Goal: Task Accomplishment & Management: Manage account settings

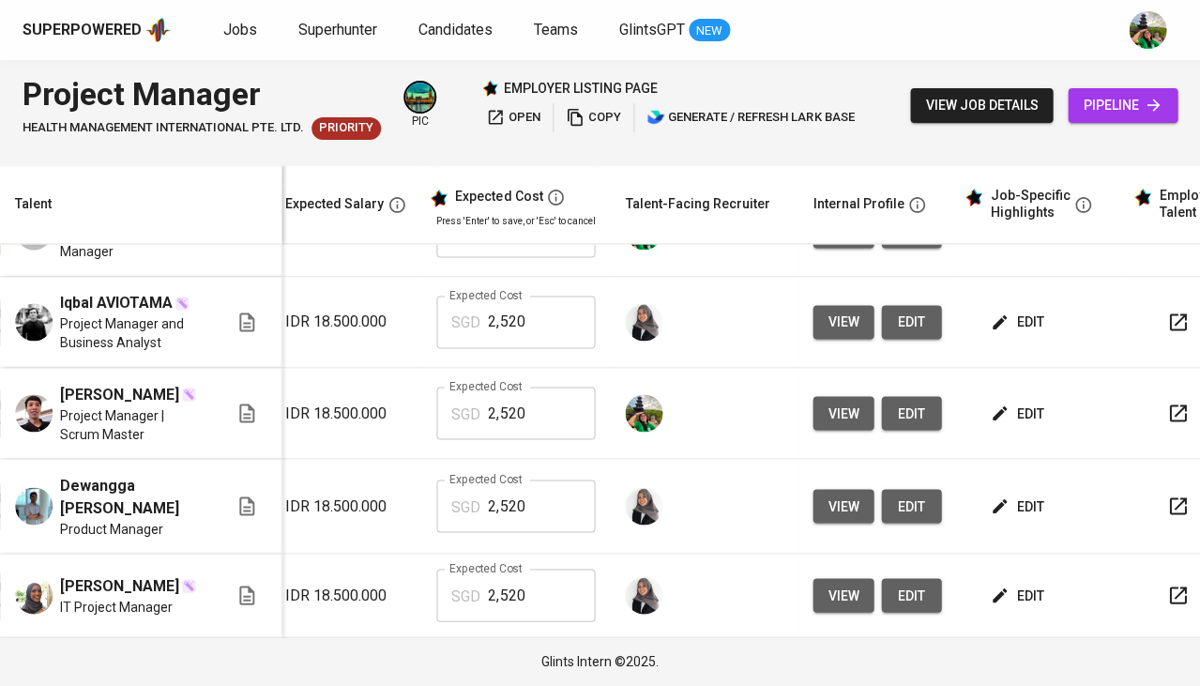
scroll to position [634, 312]
click at [827, 409] on span "view" at bounding box center [842, 412] width 31 height 23
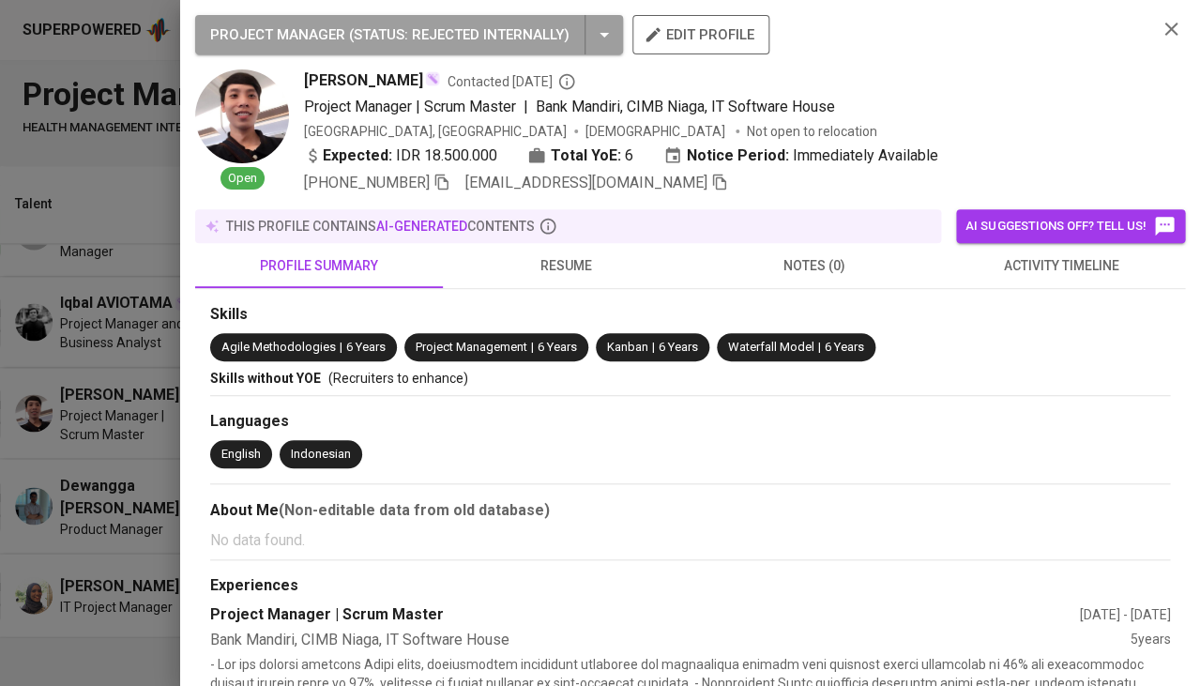
click at [1171, 24] on icon "button" at bounding box center [1170, 29] width 23 height 23
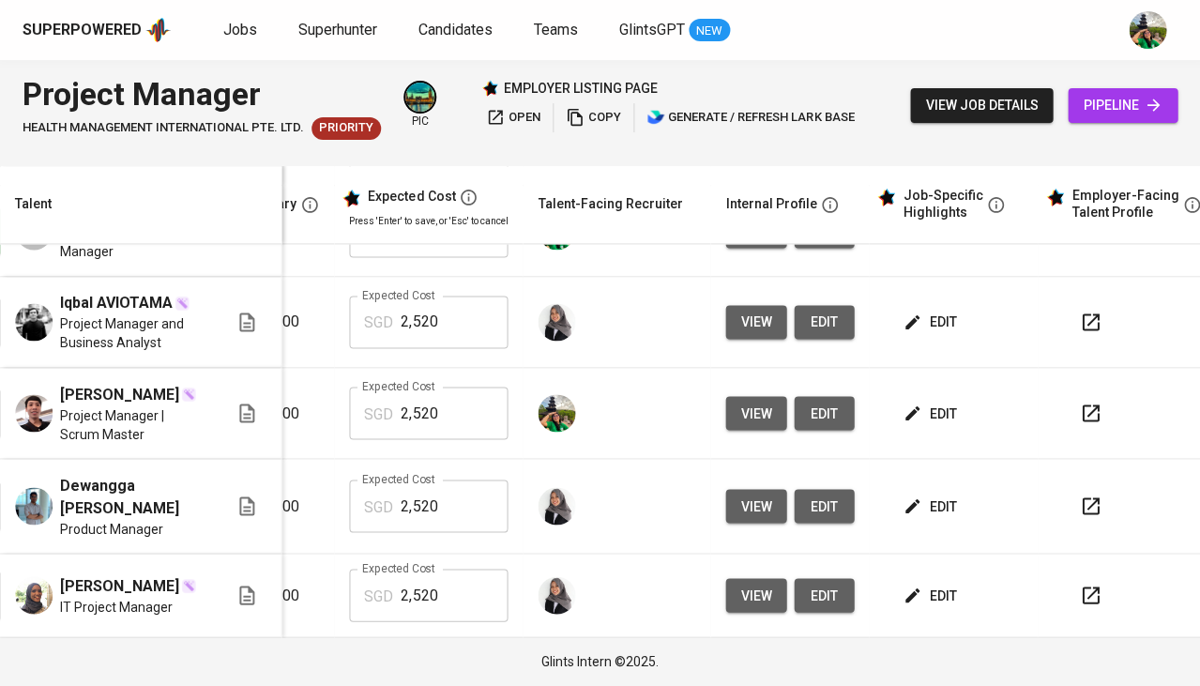
scroll to position [0, 400]
click at [725, 401] on button "view" at bounding box center [755, 413] width 61 height 35
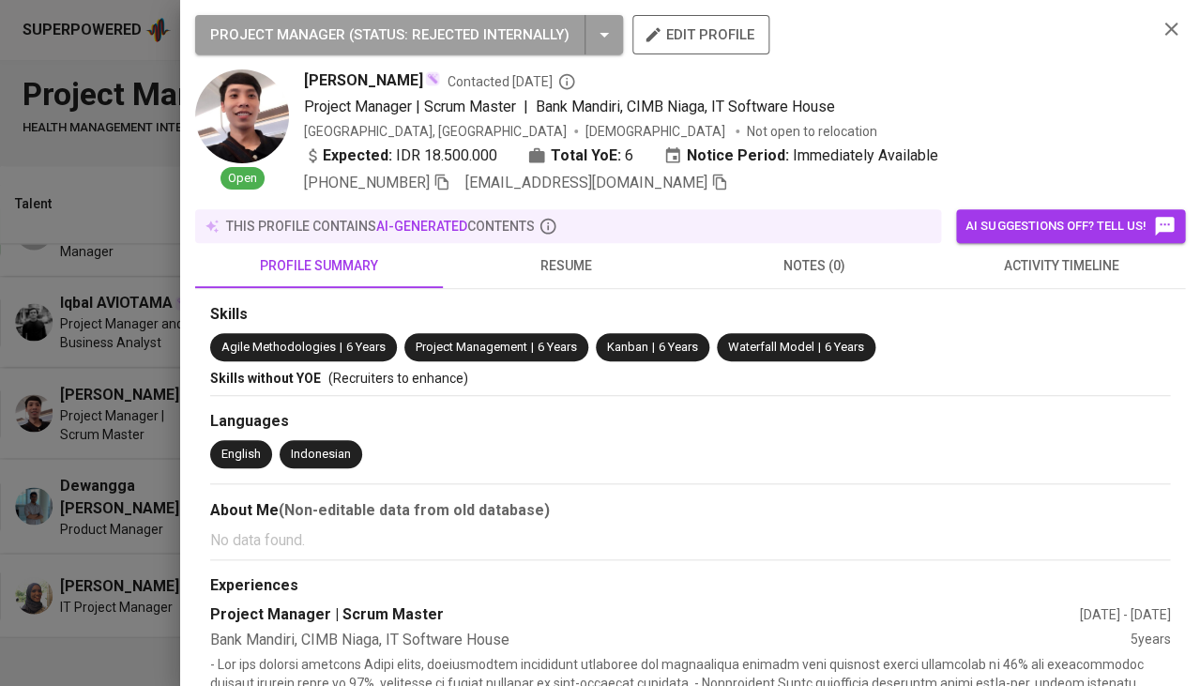
click at [609, 254] on span "resume" at bounding box center [566, 265] width 225 height 23
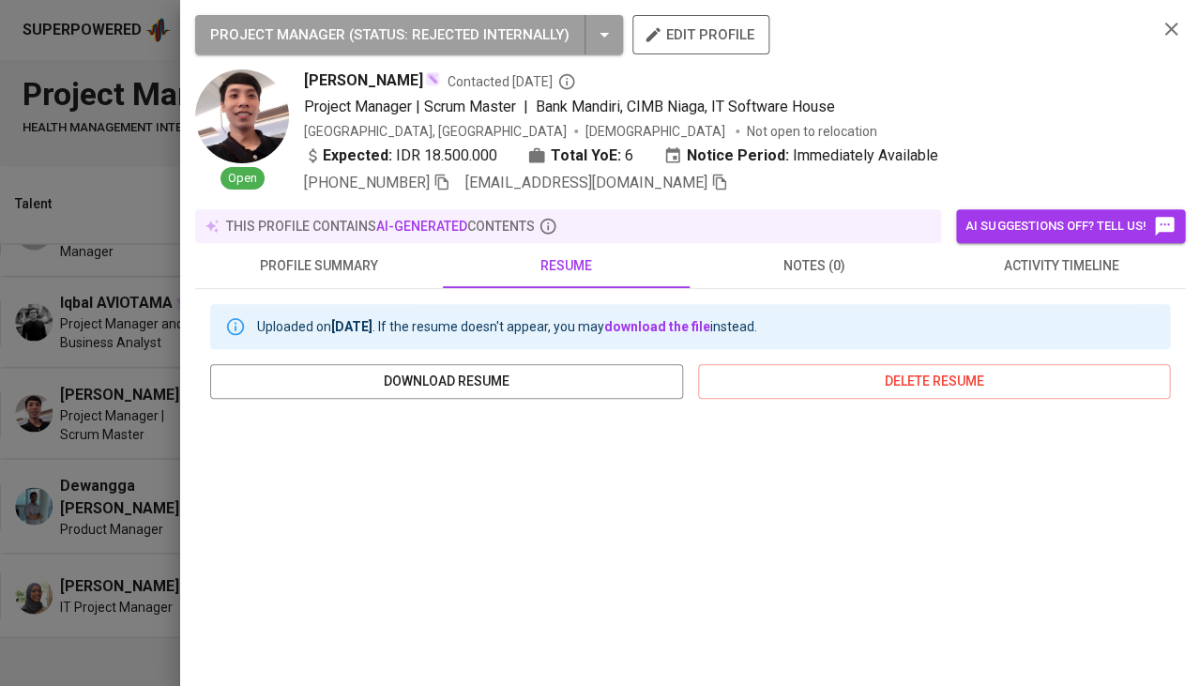
scroll to position [0, 0]
click at [510, 383] on span "download resume" at bounding box center [446, 381] width 443 height 23
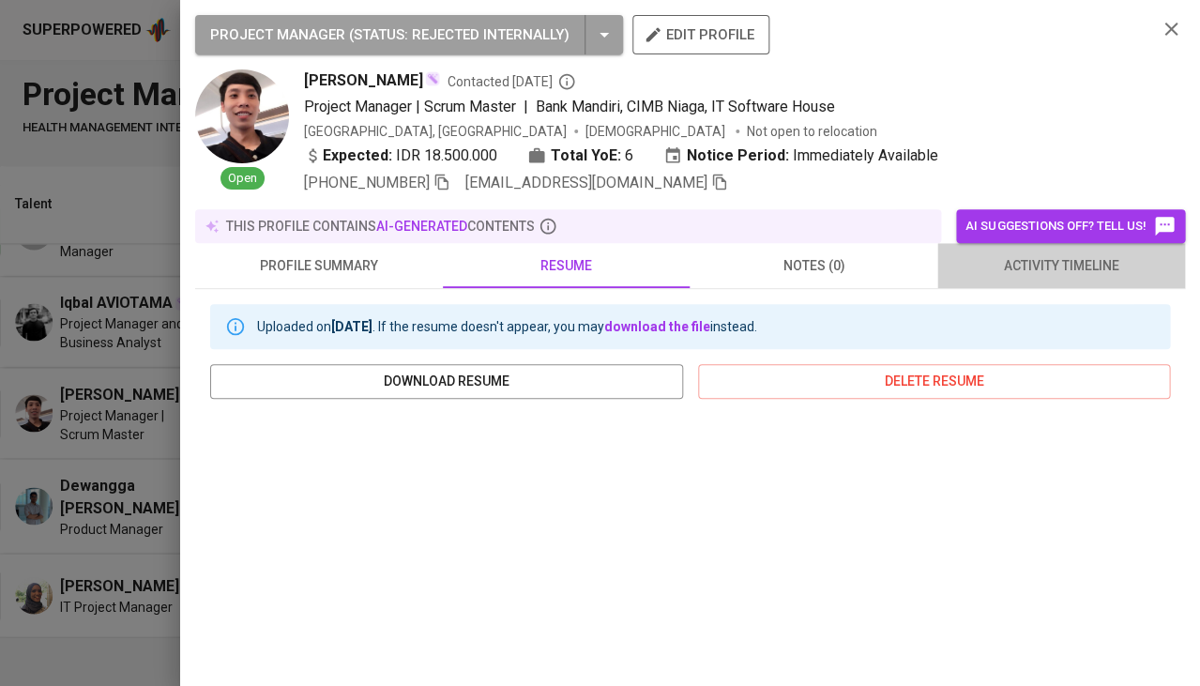
click at [1017, 264] on span "activity timeline" at bounding box center [1060, 265] width 225 height 23
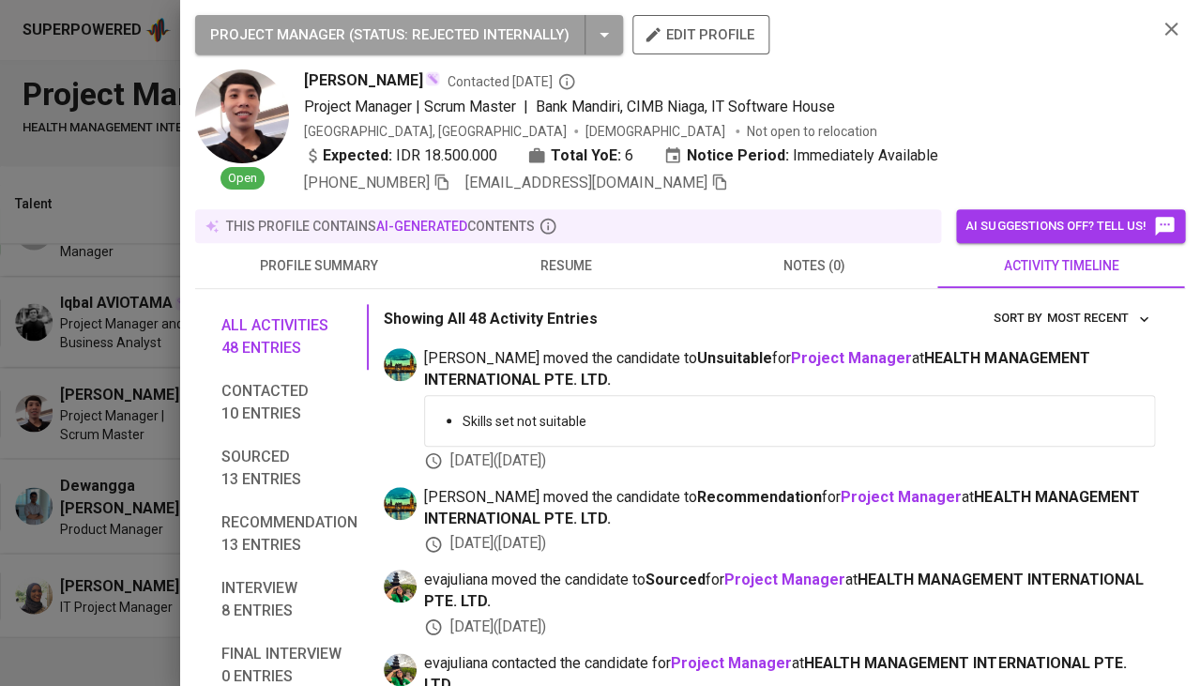
click at [711, 182] on icon "button" at bounding box center [719, 182] width 17 height 17
click at [158, 394] on div at bounding box center [600, 343] width 1200 height 686
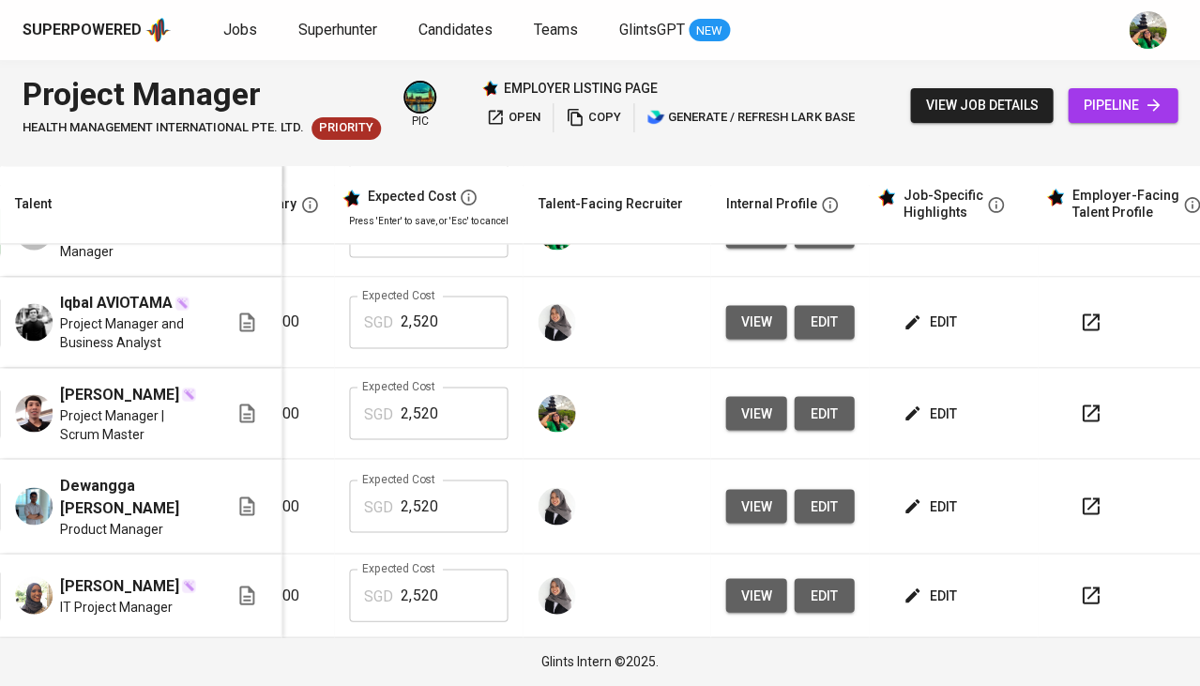
click at [766, 408] on button "view" at bounding box center [755, 413] width 61 height 35
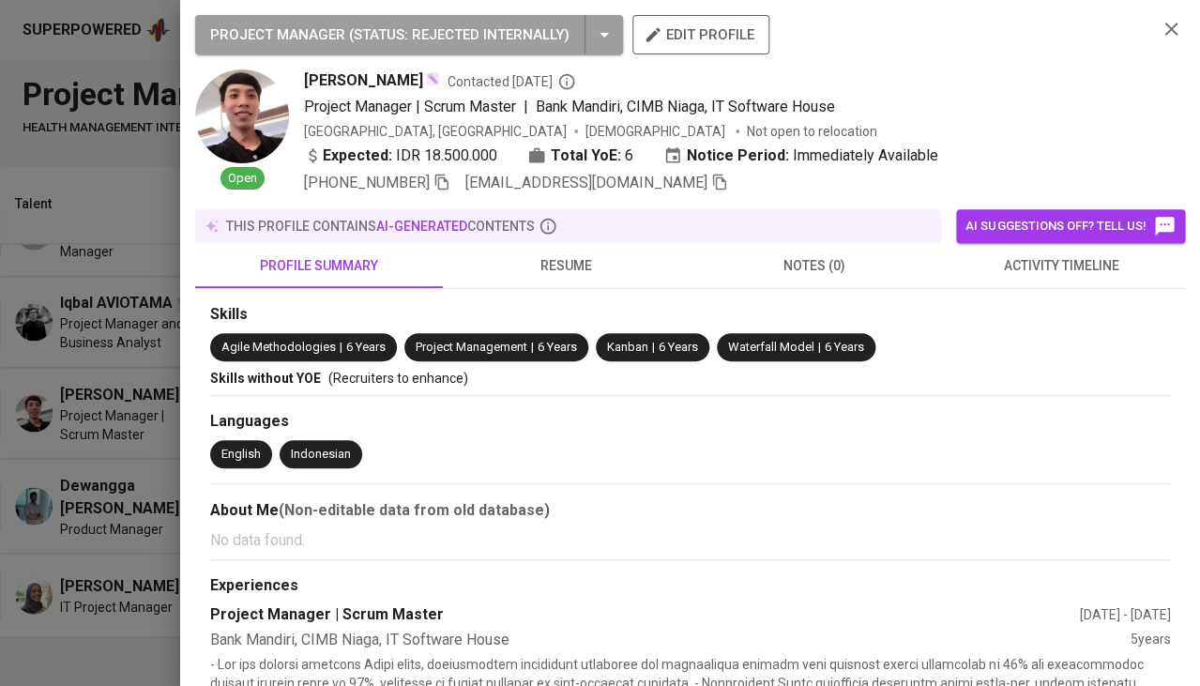
click at [599, 270] on span "resume" at bounding box center [566, 265] width 225 height 23
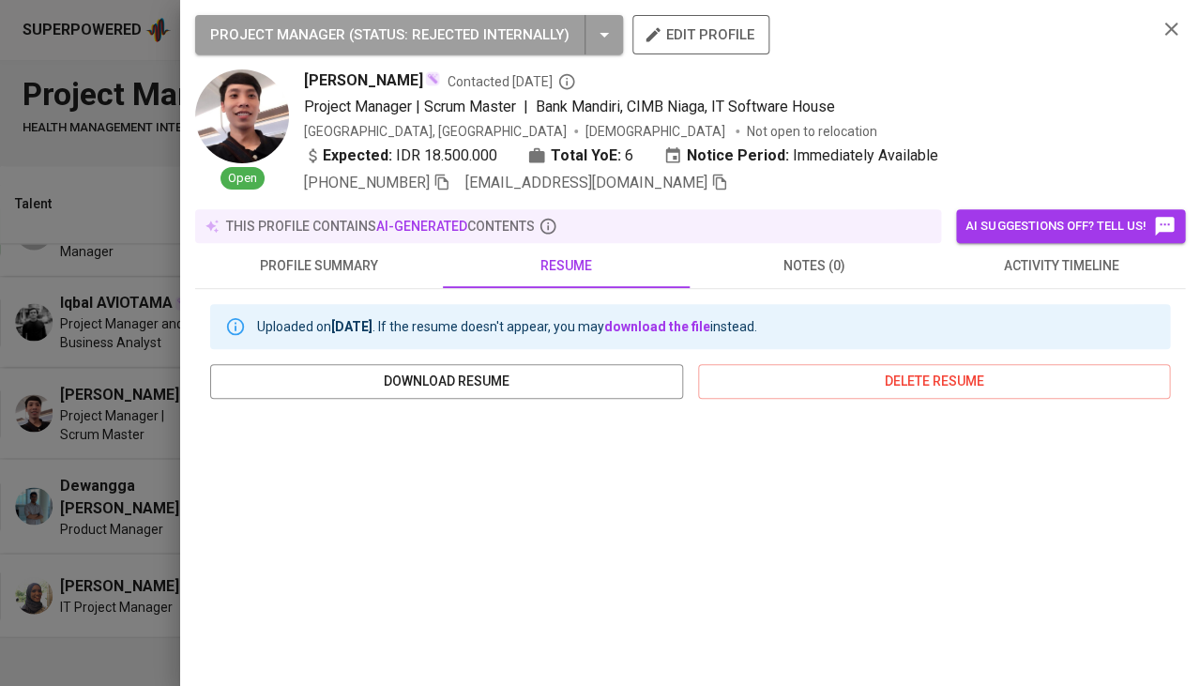
scroll to position [169, 0]
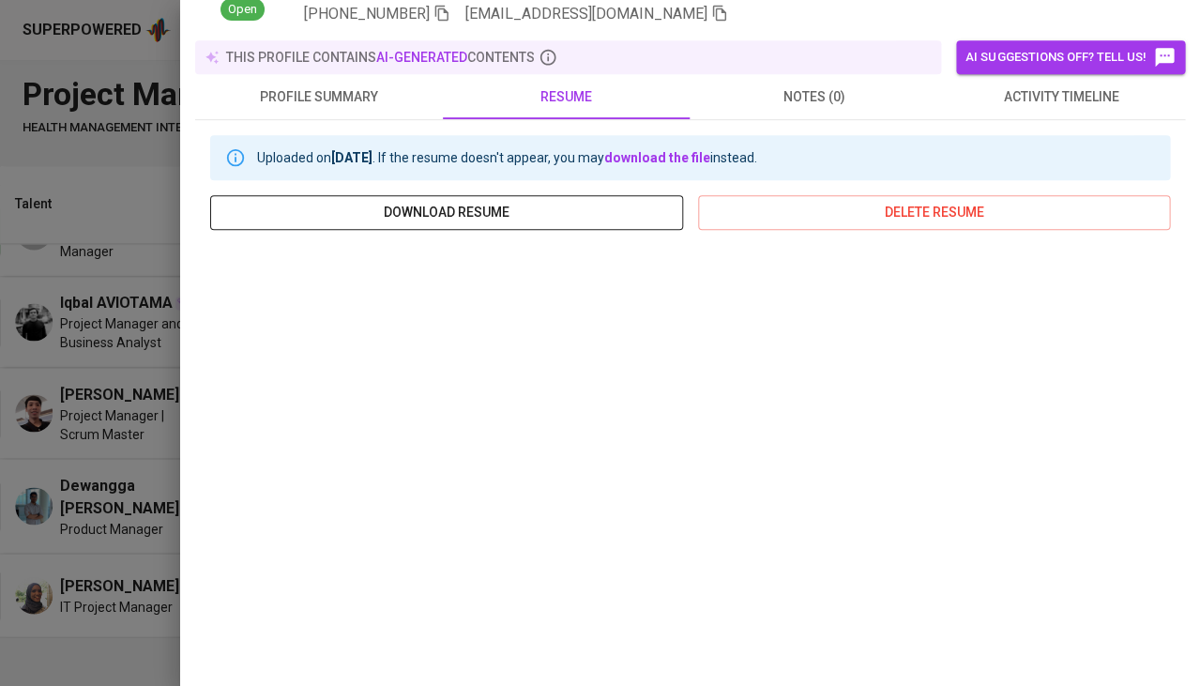
click at [559, 204] on span "download resume" at bounding box center [446, 212] width 443 height 23
click at [86, 349] on div at bounding box center [600, 343] width 1200 height 686
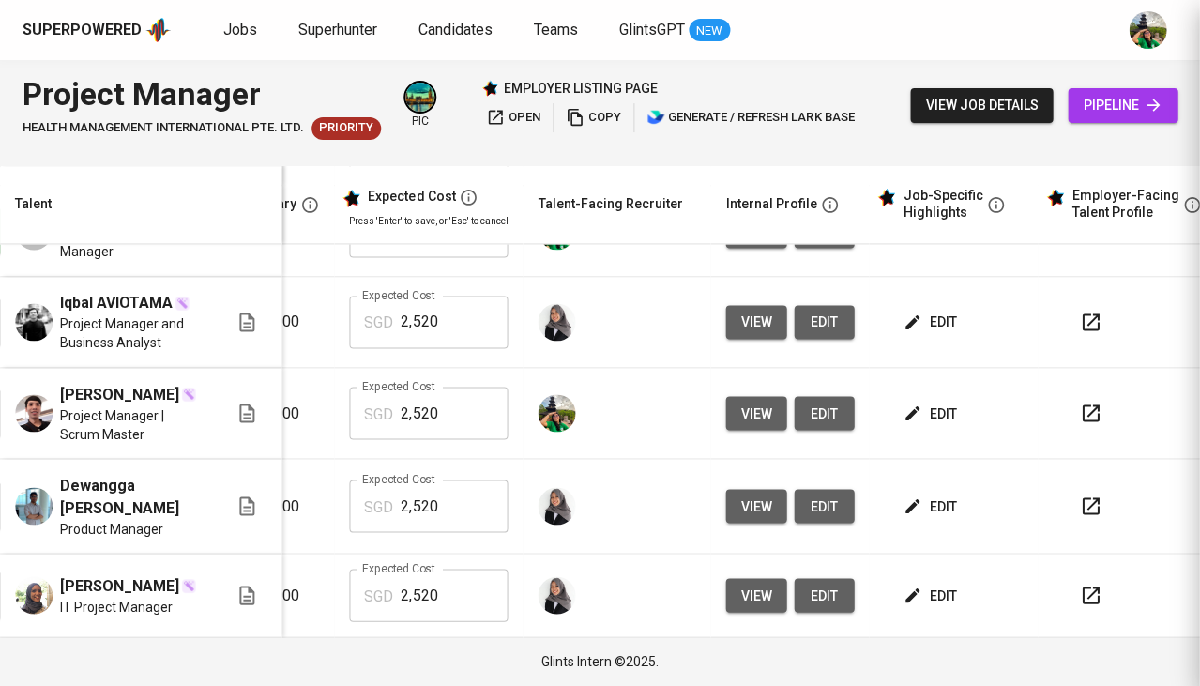
scroll to position [0, 0]
click at [234, 28] on span "Jobs" at bounding box center [240, 30] width 34 height 18
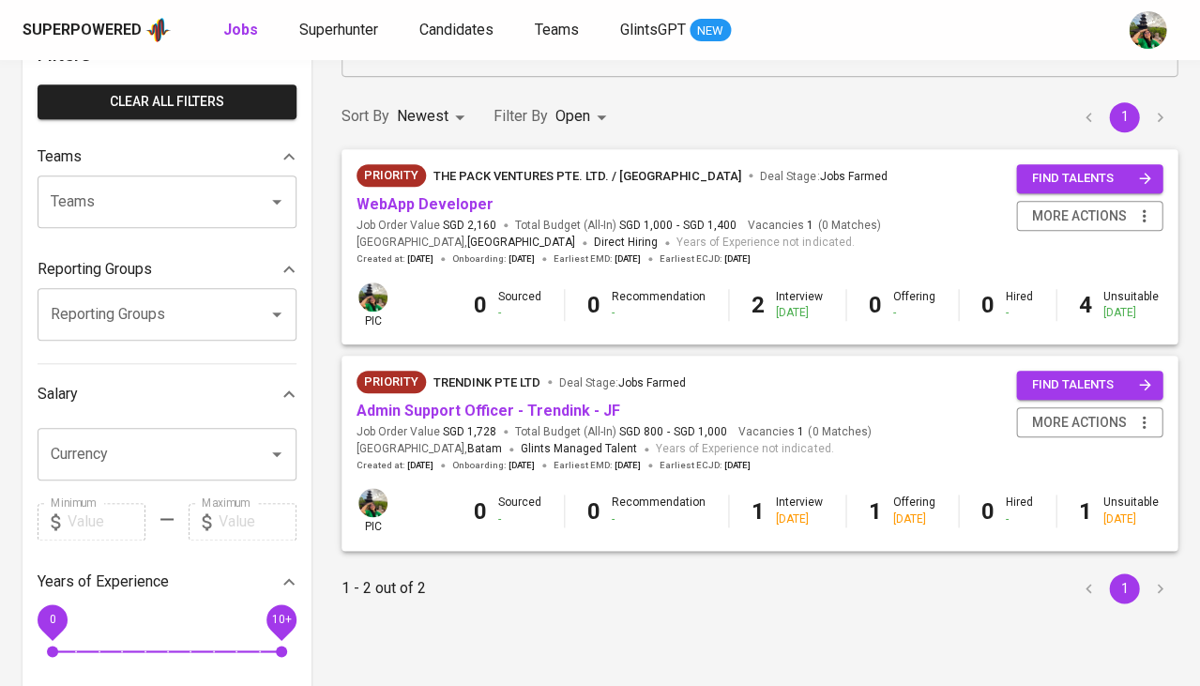
scroll to position [133, 0]
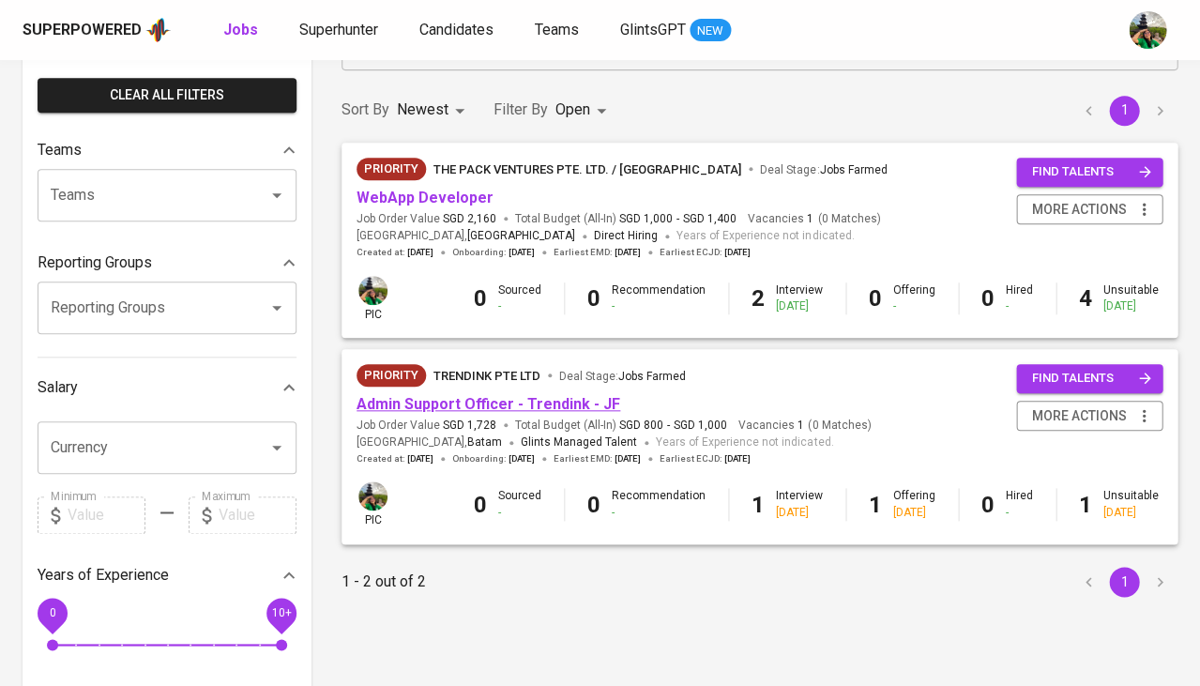
click at [459, 400] on link "Admin Support Officer - Trendink - JF" at bounding box center [488, 404] width 264 height 18
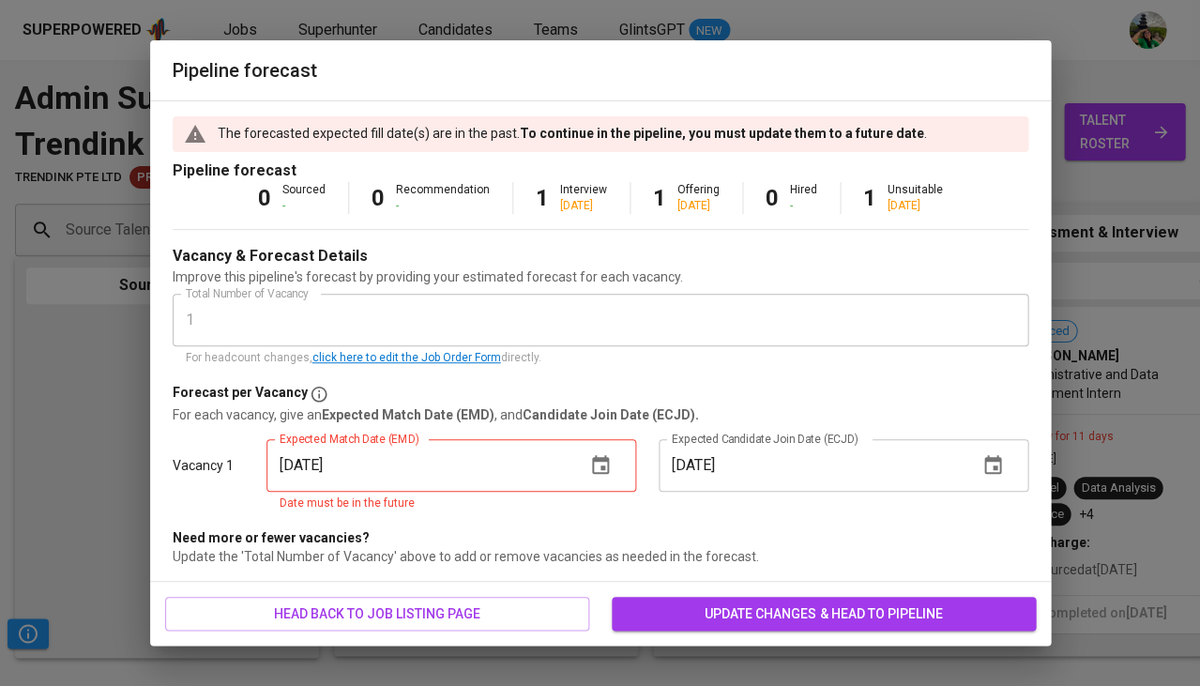
click at [597, 459] on icon "button" at bounding box center [600, 464] width 17 height 19
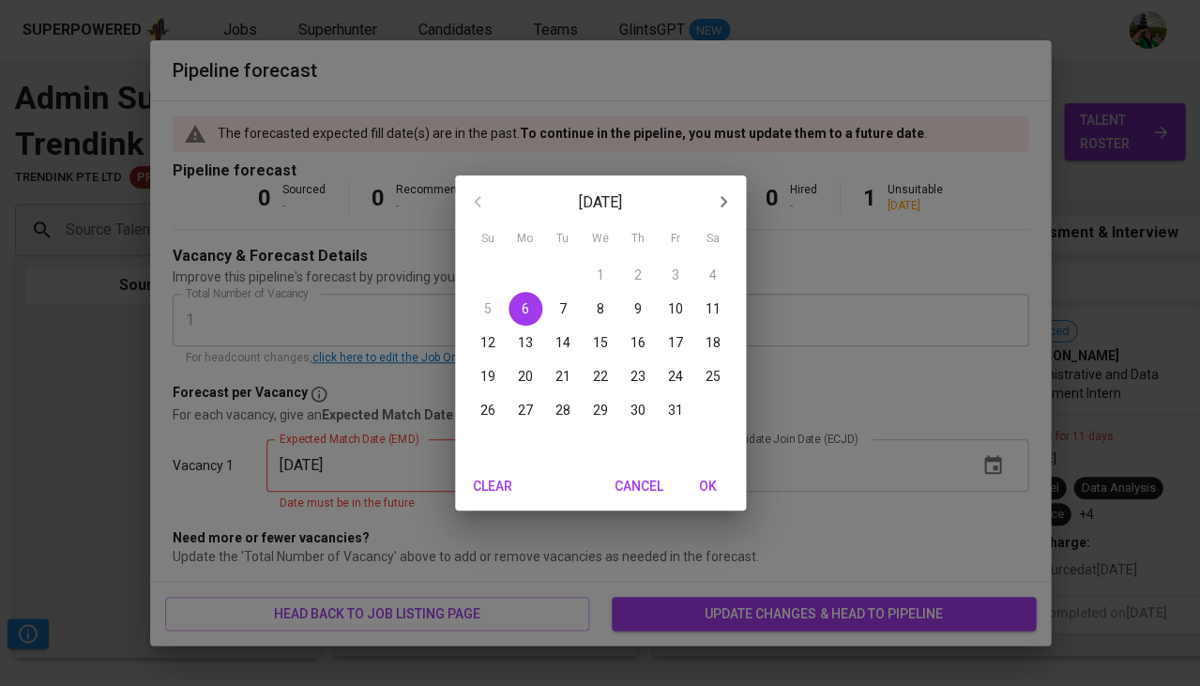
click at [706, 487] on span "OK" at bounding box center [708, 486] width 45 height 23
type input "10/06/2025"
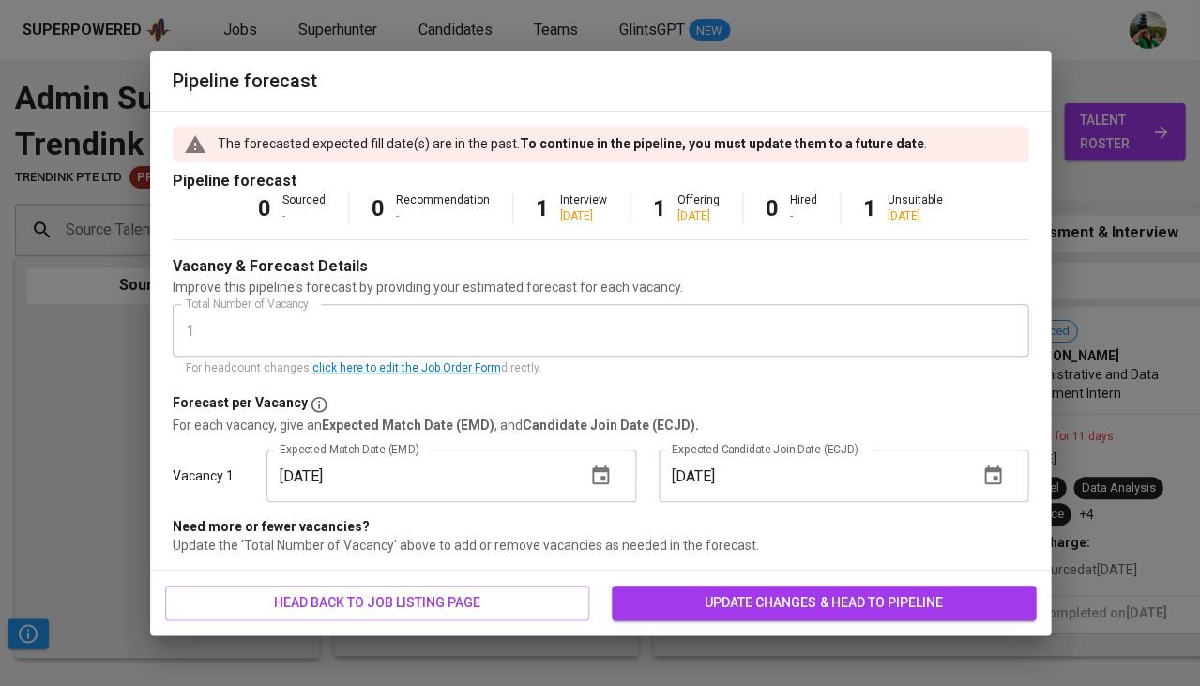
click at [983, 477] on icon "button" at bounding box center [992, 475] width 23 height 23
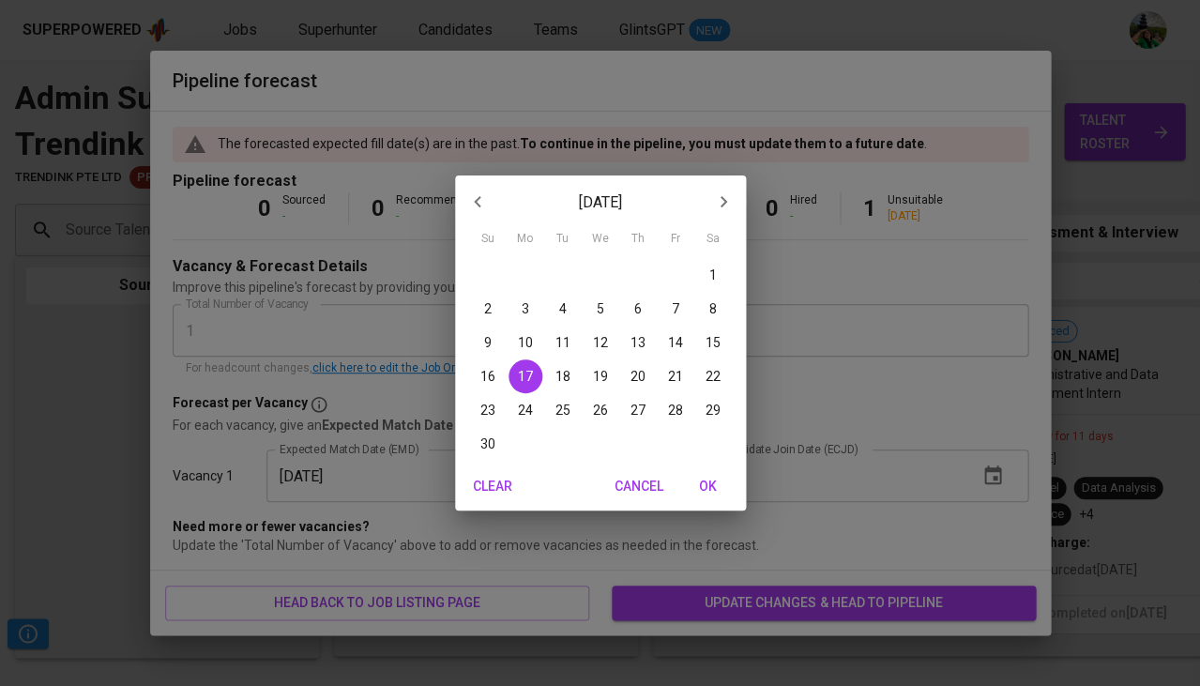
click at [523, 345] on p "10" at bounding box center [525, 342] width 15 height 19
type input "11/10/2025"
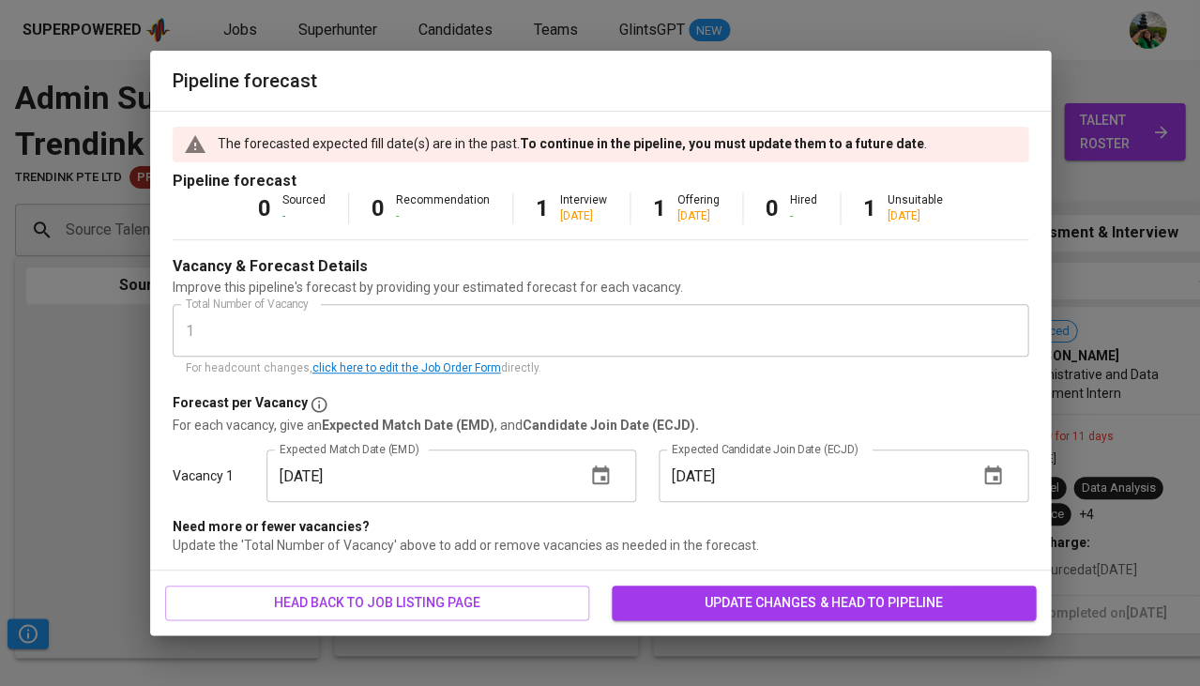
click at [825, 605] on span "update changes & head to pipeline" at bounding box center [824, 602] width 394 height 23
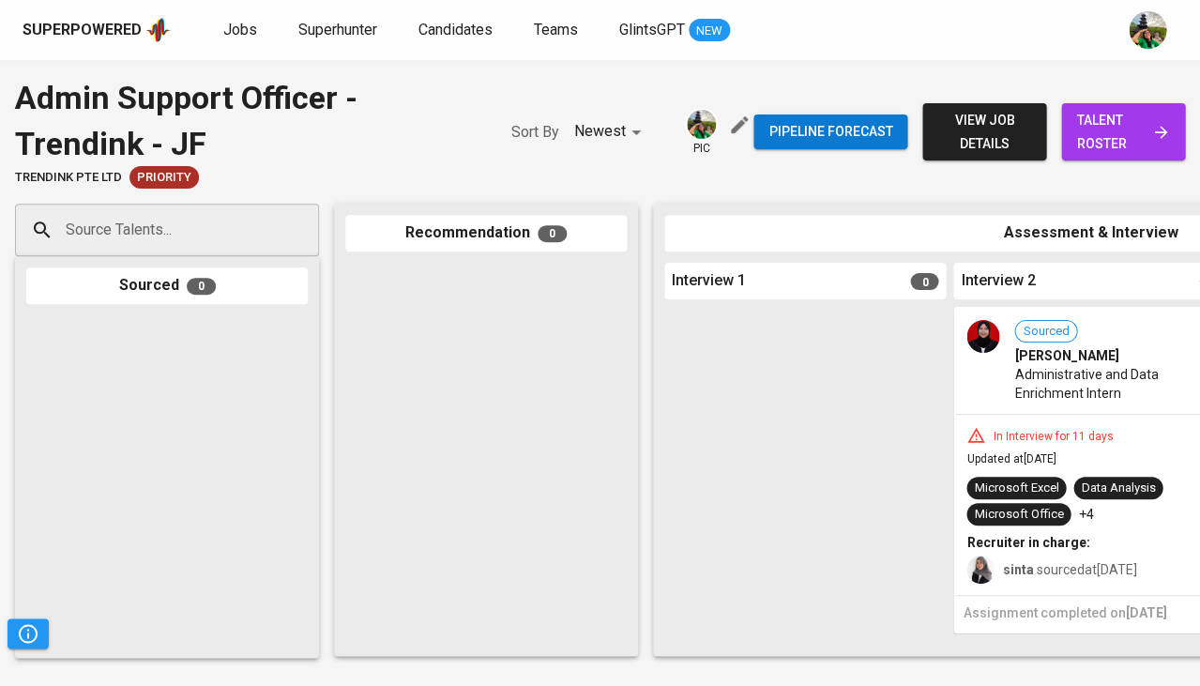
click at [1103, 106] on link "talent roster" at bounding box center [1123, 131] width 124 height 57
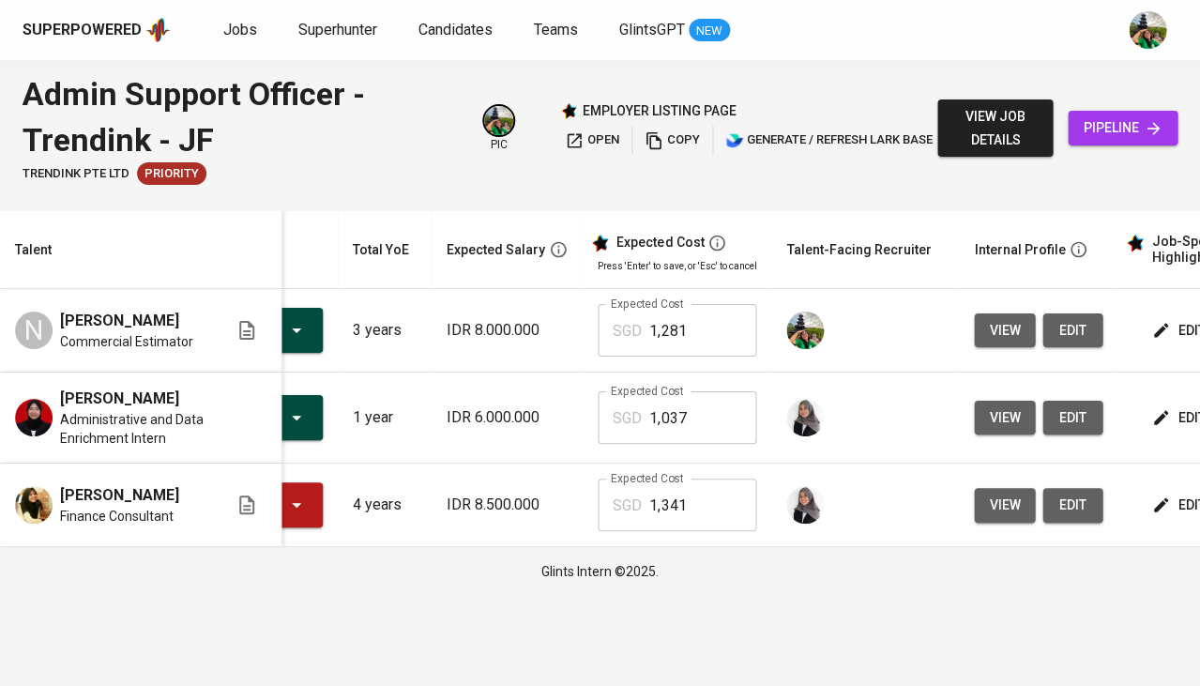
scroll to position [0, 184]
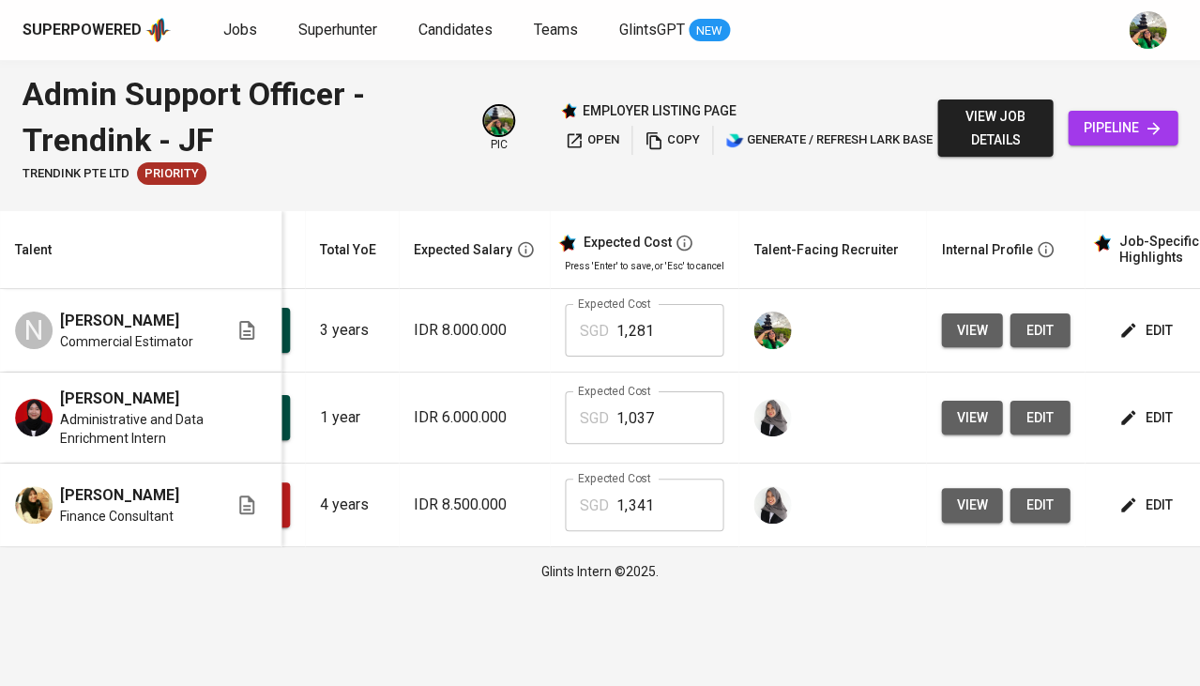
click at [983, 329] on button "view" at bounding box center [971, 330] width 61 height 35
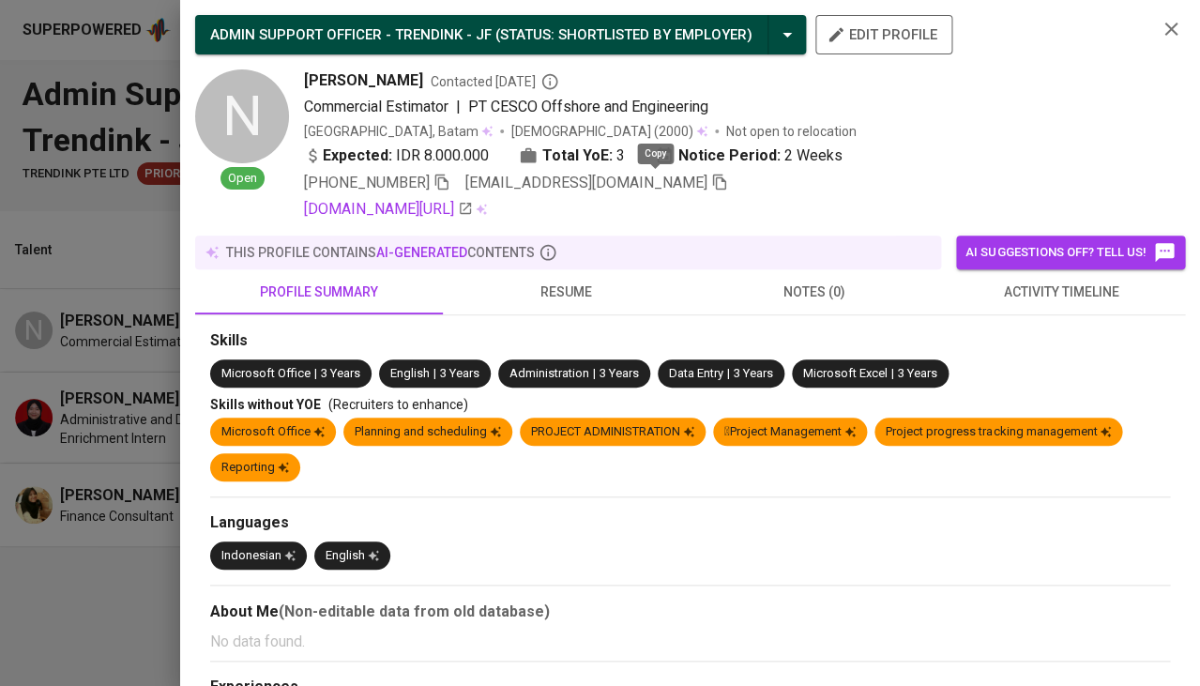
click at [711, 181] on icon "button" at bounding box center [719, 182] width 17 height 17
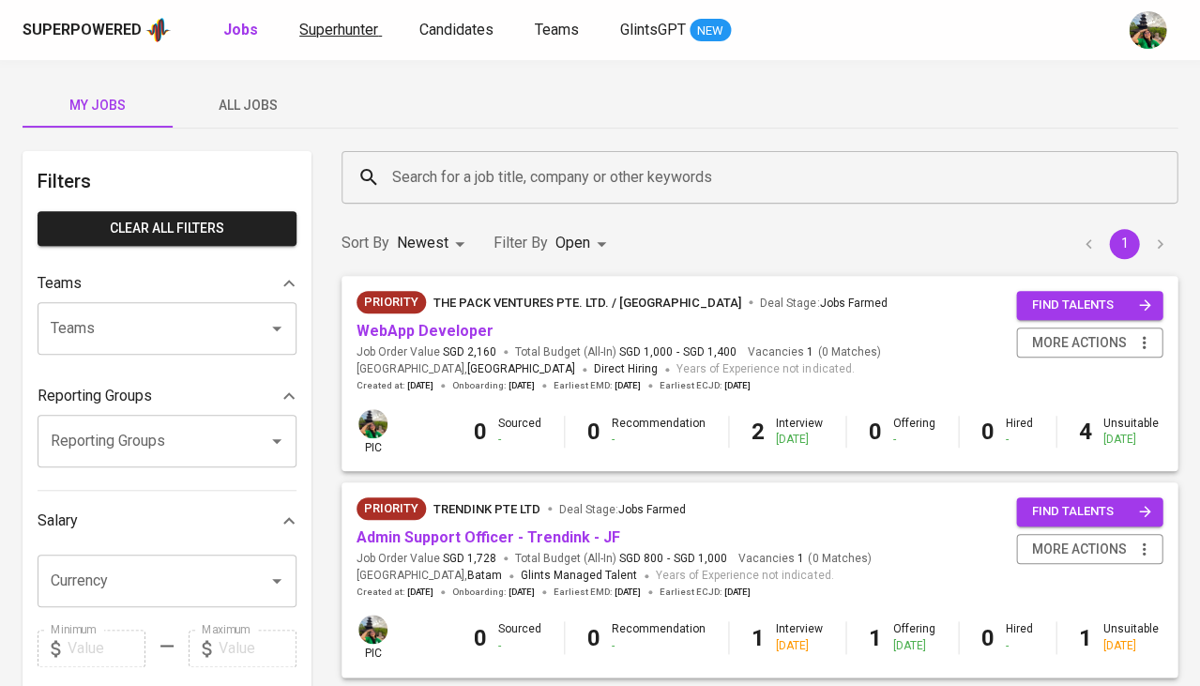
click at [370, 24] on span "Superhunter" at bounding box center [338, 30] width 79 height 18
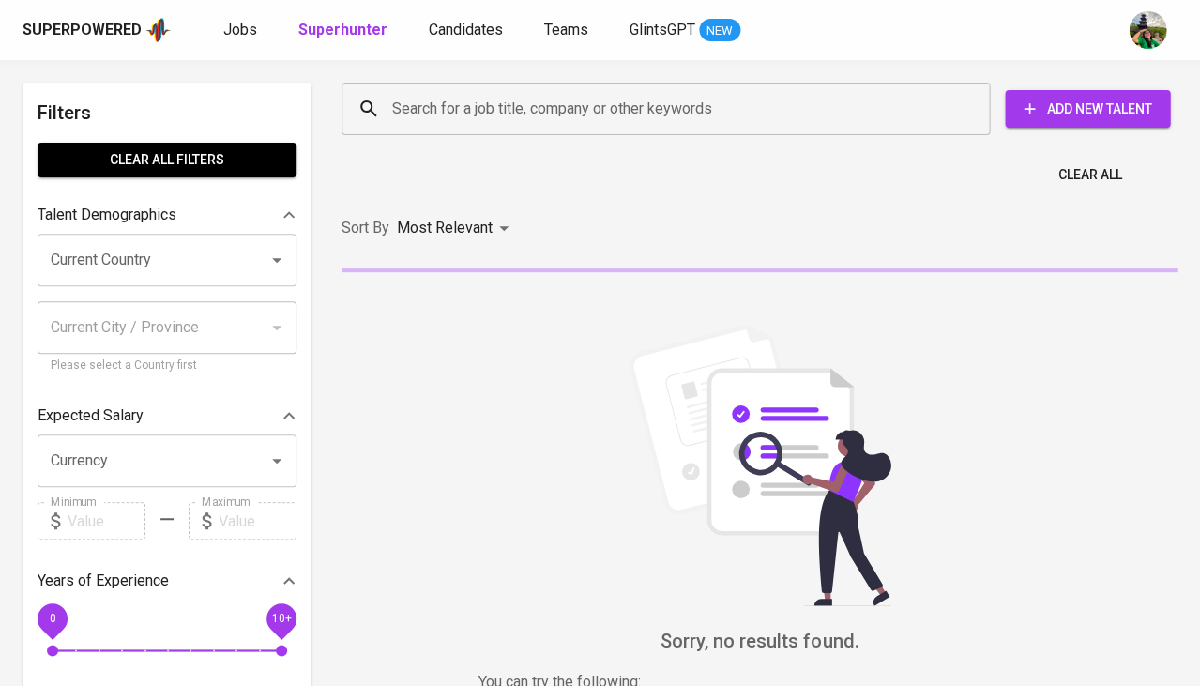
click at [492, 112] on input "Search for a job title, company or other keywords" at bounding box center [670, 109] width 566 height 36
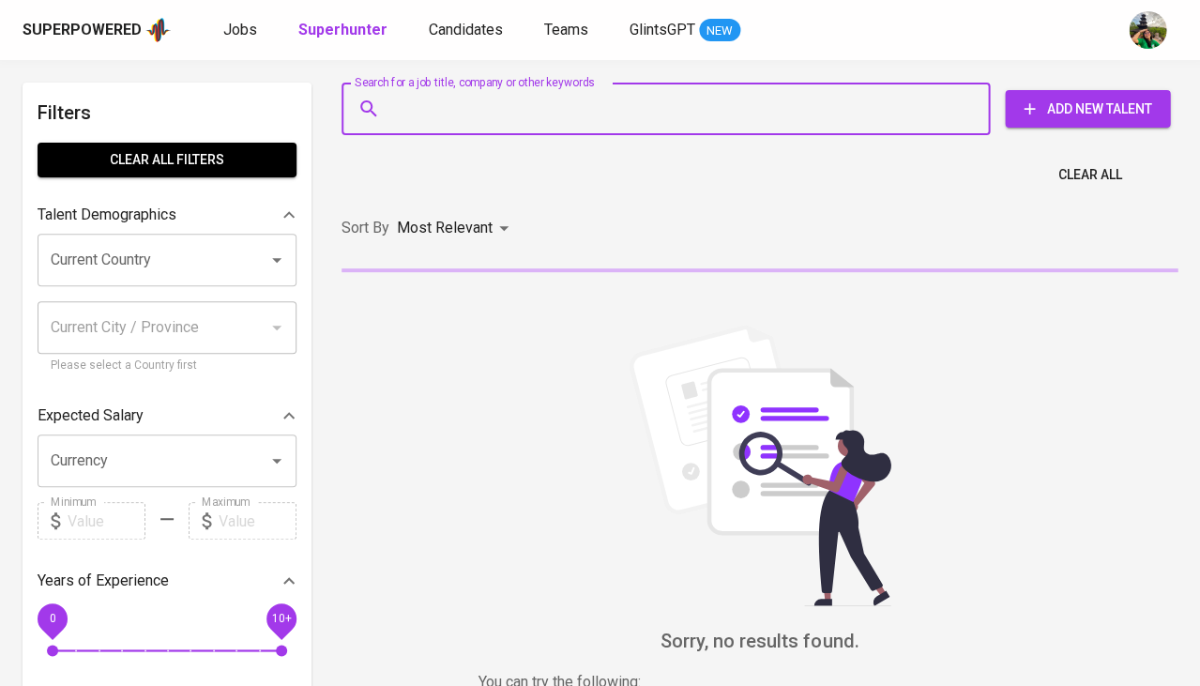
paste input "erikwijoyo@gmail.com"
type input "erikwijoyo@gmail.com"
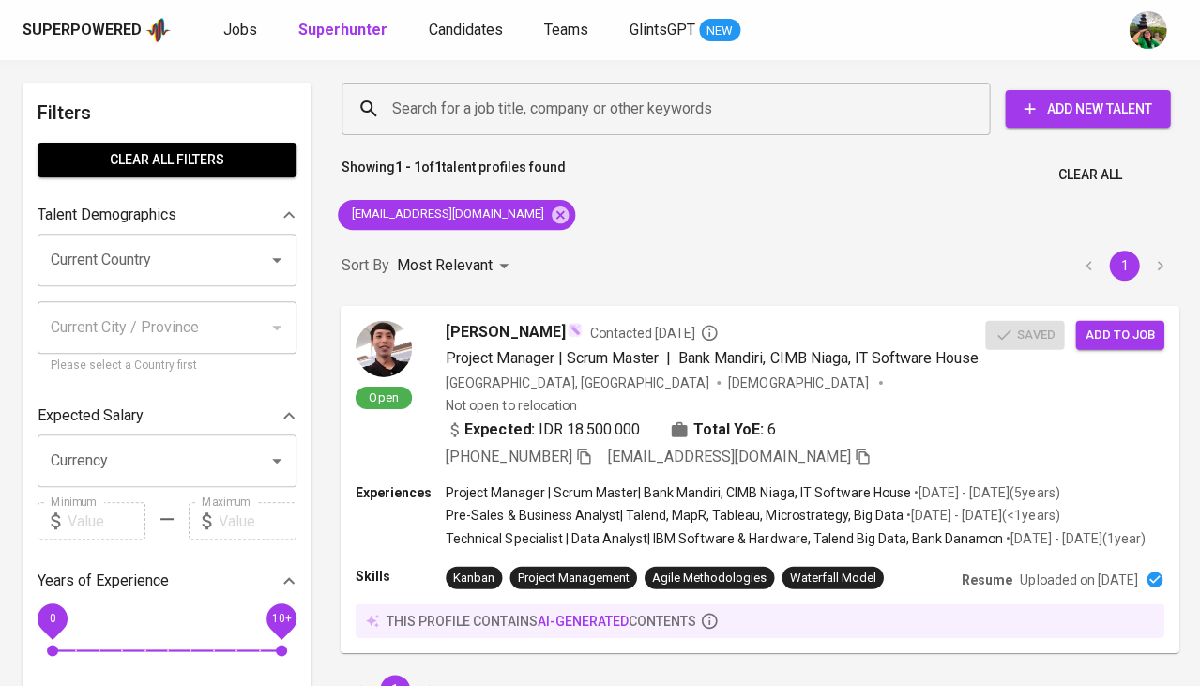
click at [1021, 330] on div "Saved Add to job" at bounding box center [1078, 330] width 187 height 37
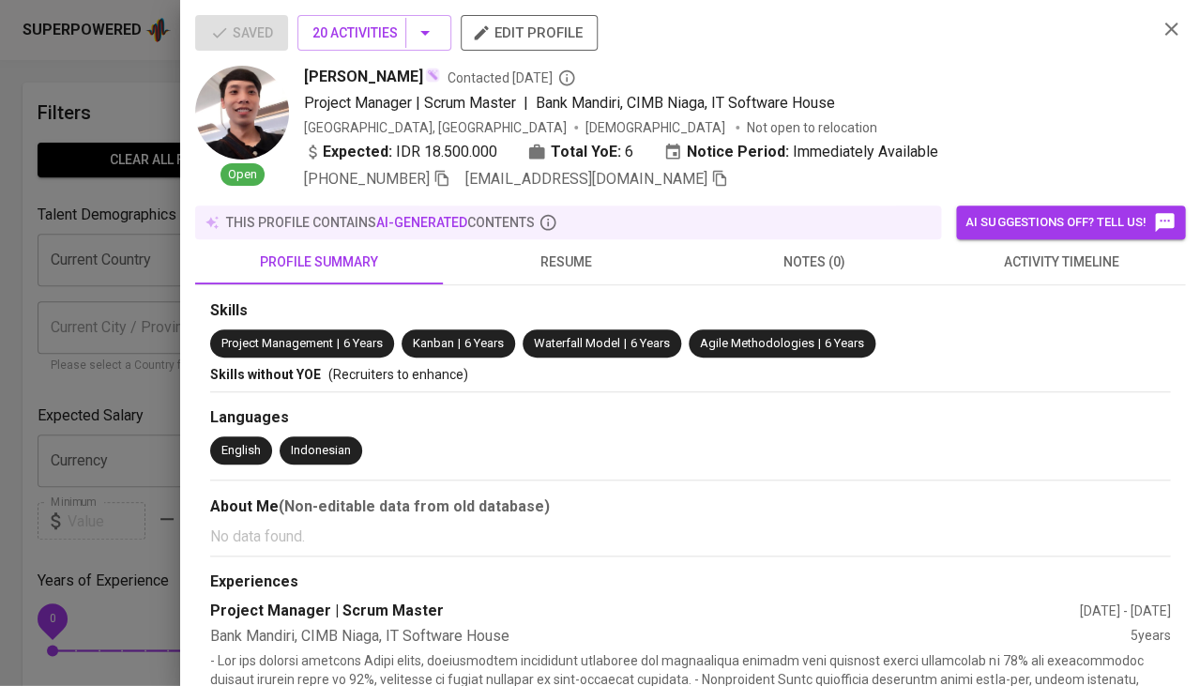
click at [0, 297] on div at bounding box center [600, 343] width 1200 height 686
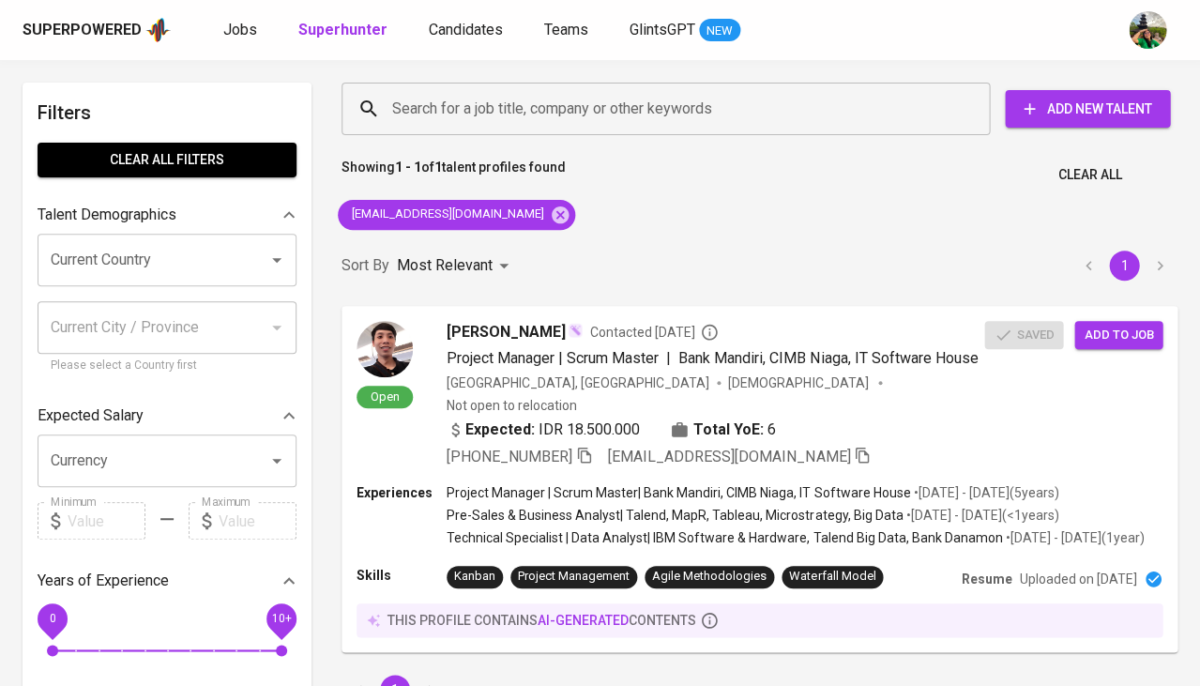
click at [434, 46] on div "Superpowered Jobs Superhunter Candidates Teams GlintsGPT NEW" at bounding box center [600, 30] width 1200 height 60
click at [462, 37] on span "Candidates" at bounding box center [466, 30] width 74 height 18
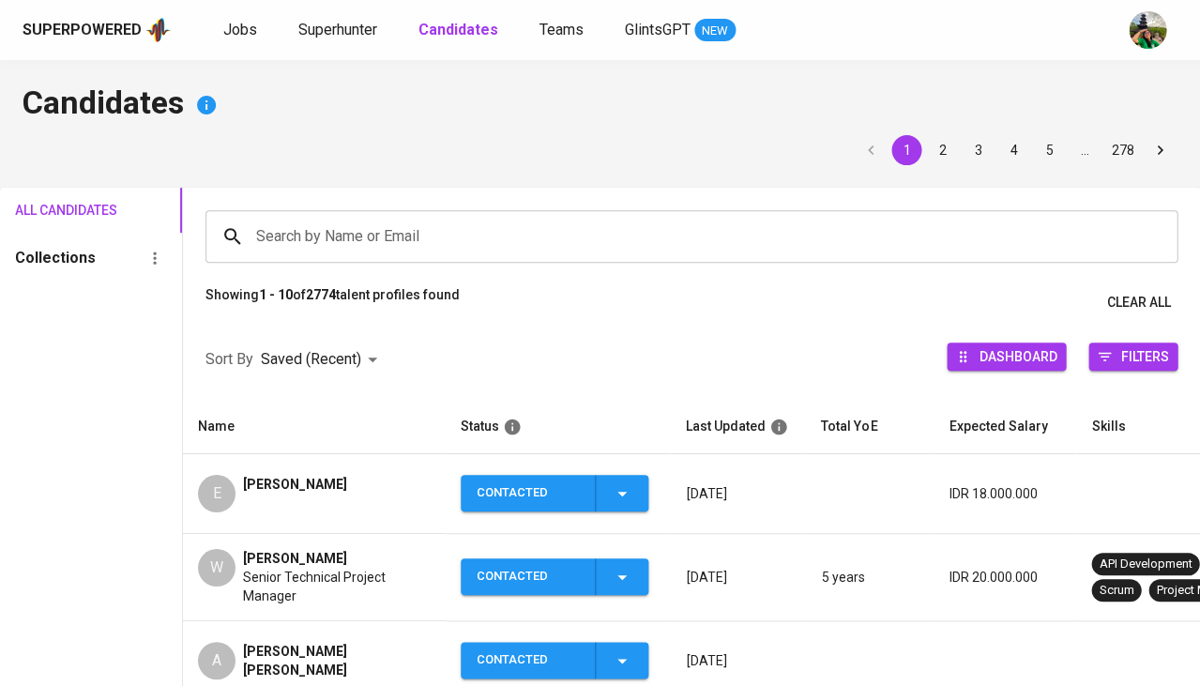
click at [380, 227] on input "Search by Name or Email" at bounding box center [695, 237] width 889 height 36
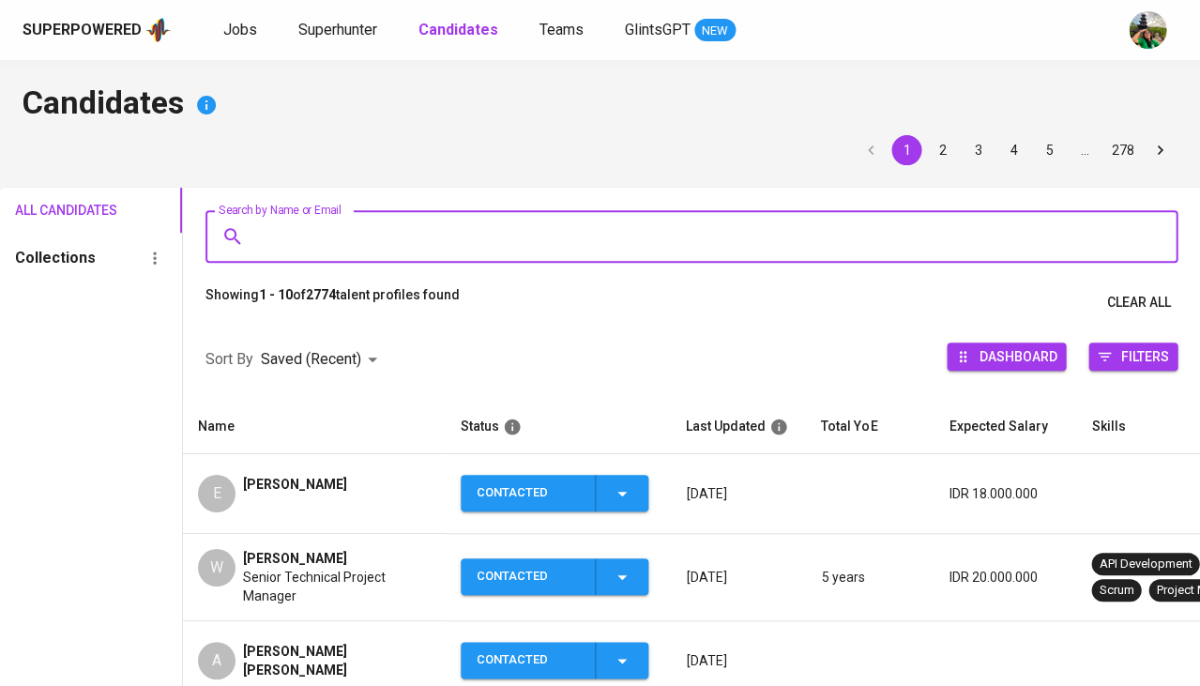
paste input "erikwijoyo@gmail.com"
type input "erikwijoyo@gmail.com"
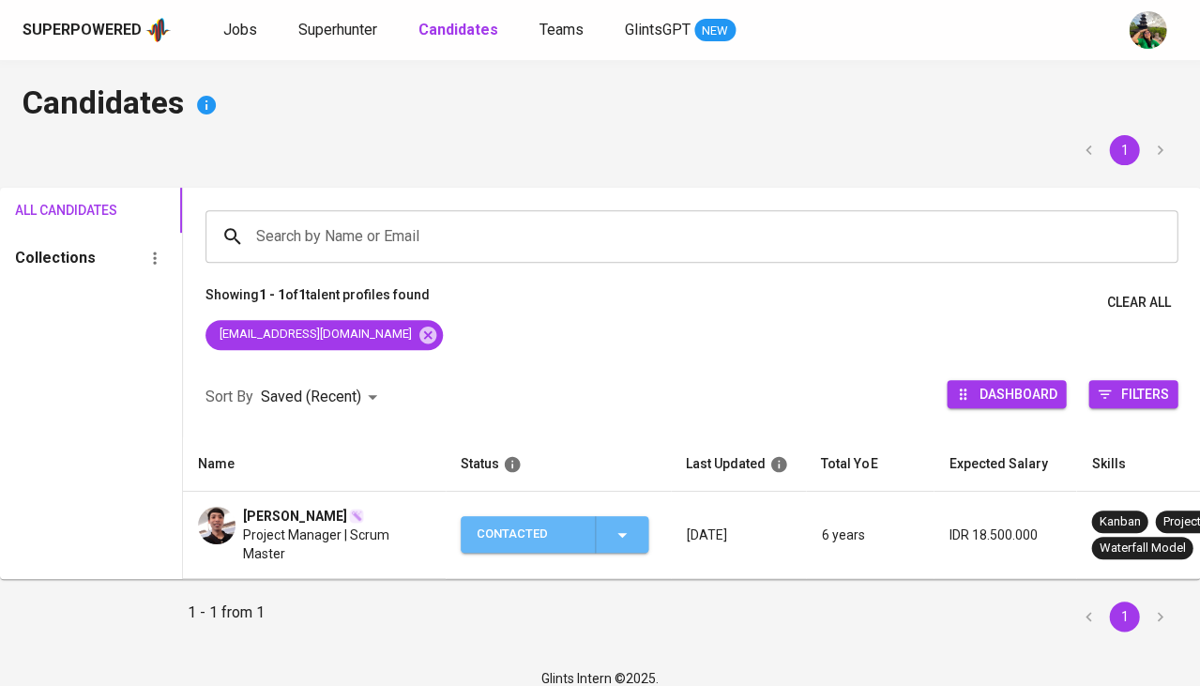
click at [619, 528] on icon "button" at bounding box center [622, 534] width 23 height 23
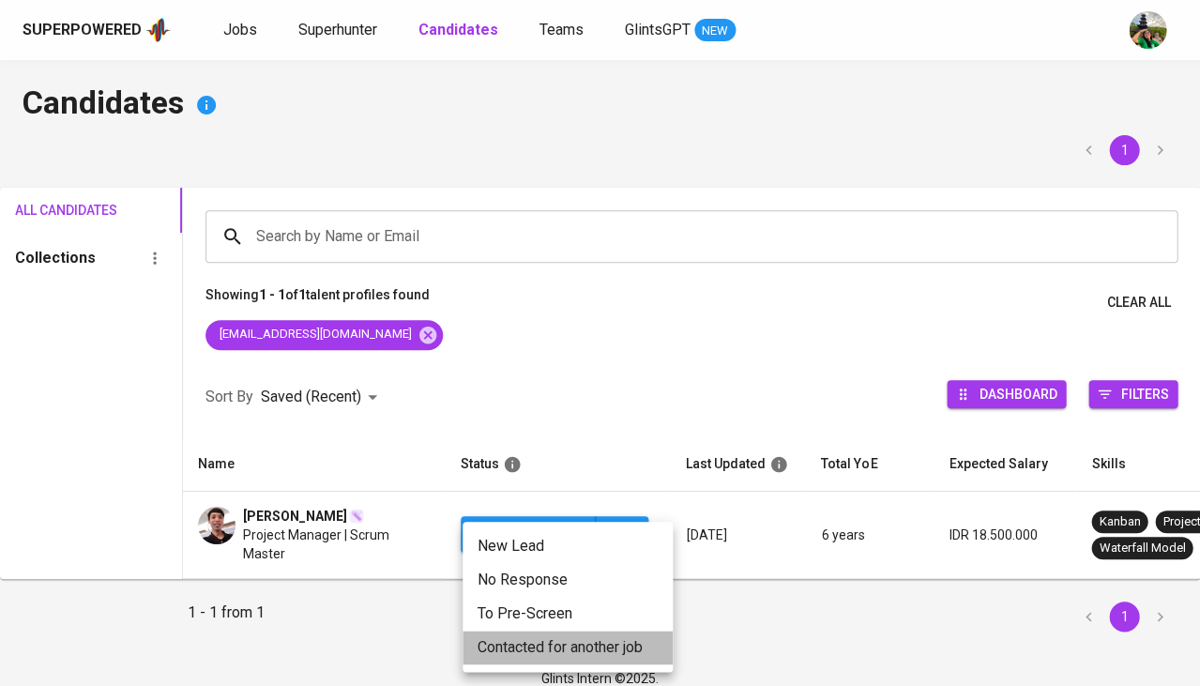
click at [519, 645] on li "Contacted for another job" at bounding box center [567, 647] width 210 height 34
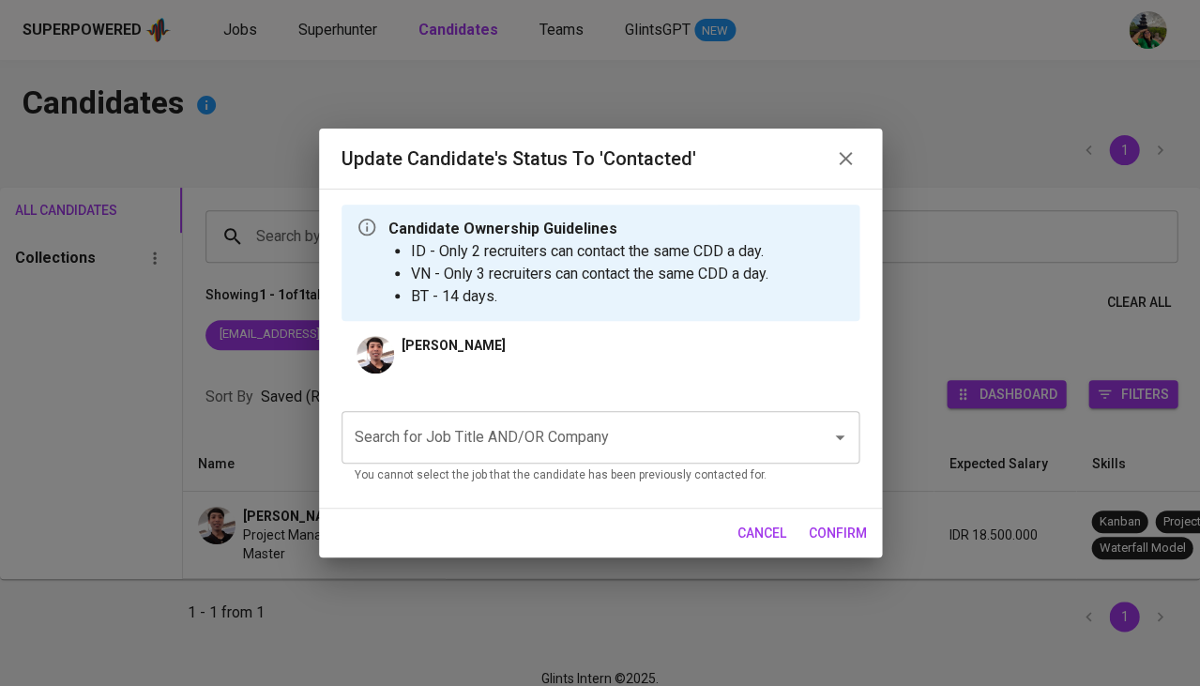
click at [631, 419] on input "Search for Job Title AND/OR Company" at bounding box center [574, 437] width 448 height 36
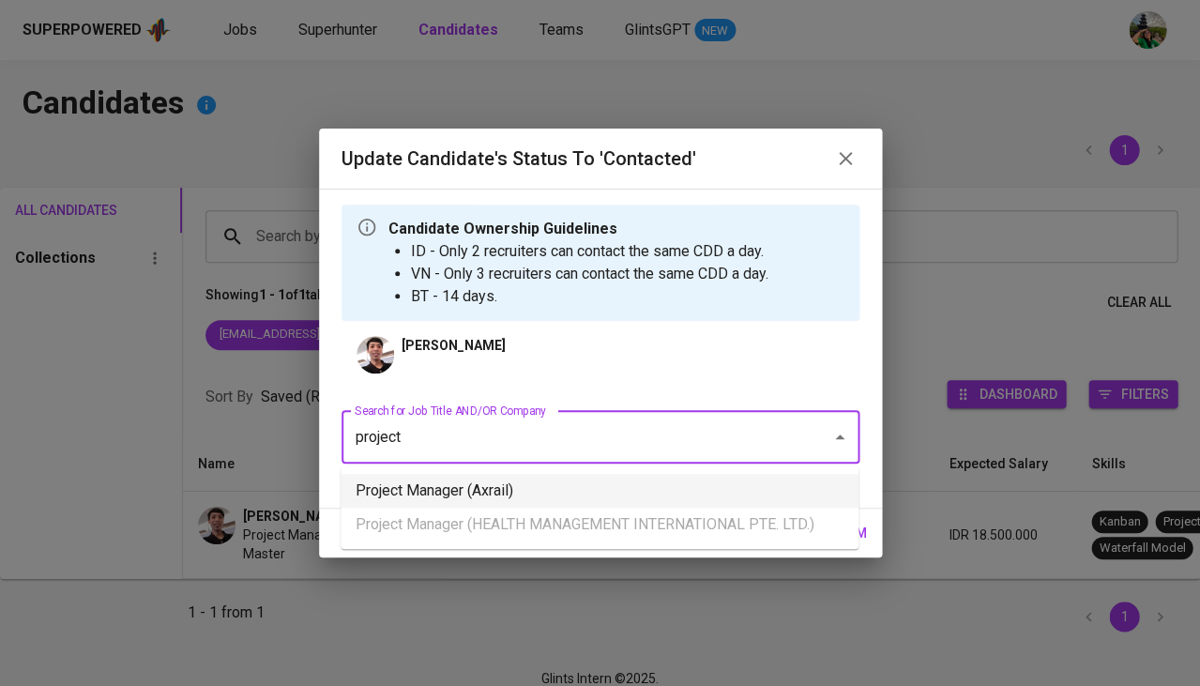
click at [549, 482] on li "Project Manager (Axrail)" at bounding box center [599, 491] width 518 height 34
type input "project"
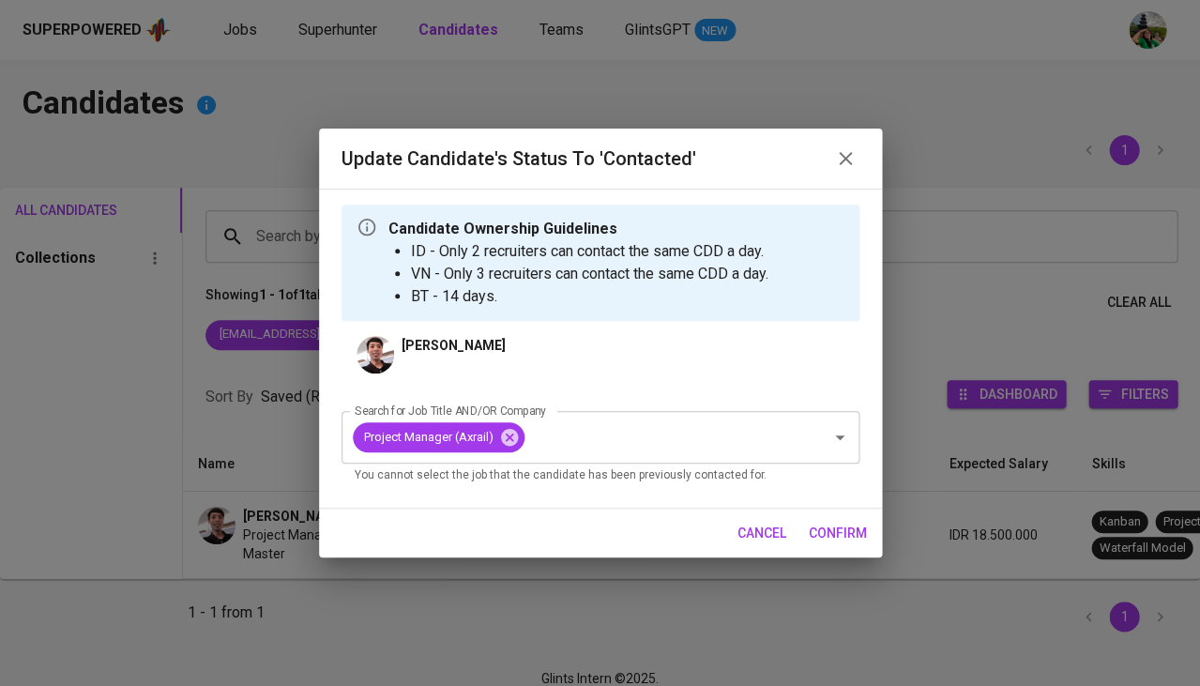
click at [824, 534] on span "confirm" at bounding box center [837, 532] width 58 height 23
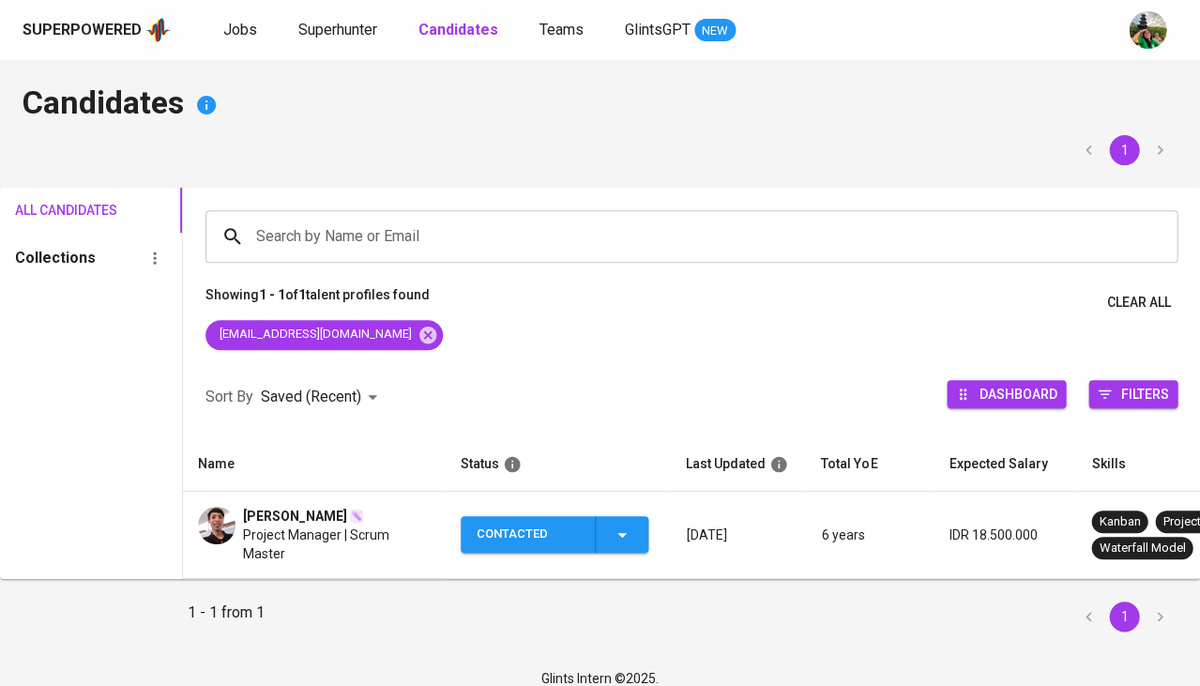
click at [283, 506] on span "Erik Adianto" at bounding box center [295, 515] width 104 height 19
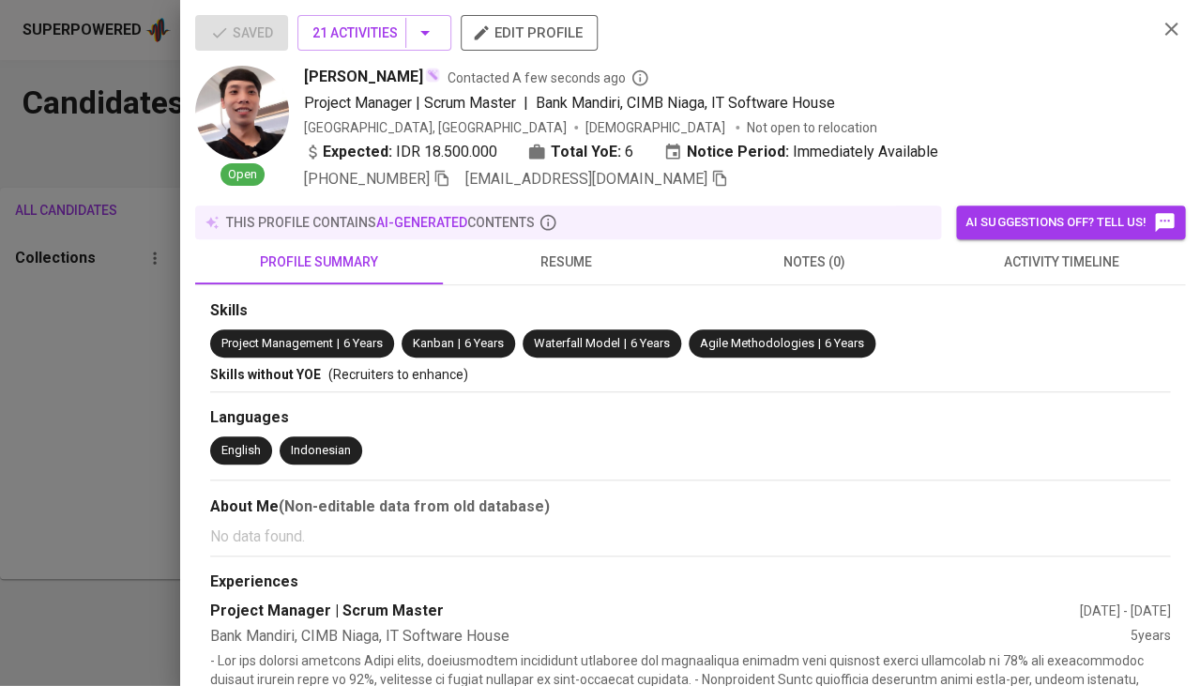
click at [1080, 269] on button "activity timeline" at bounding box center [1061, 261] width 248 height 45
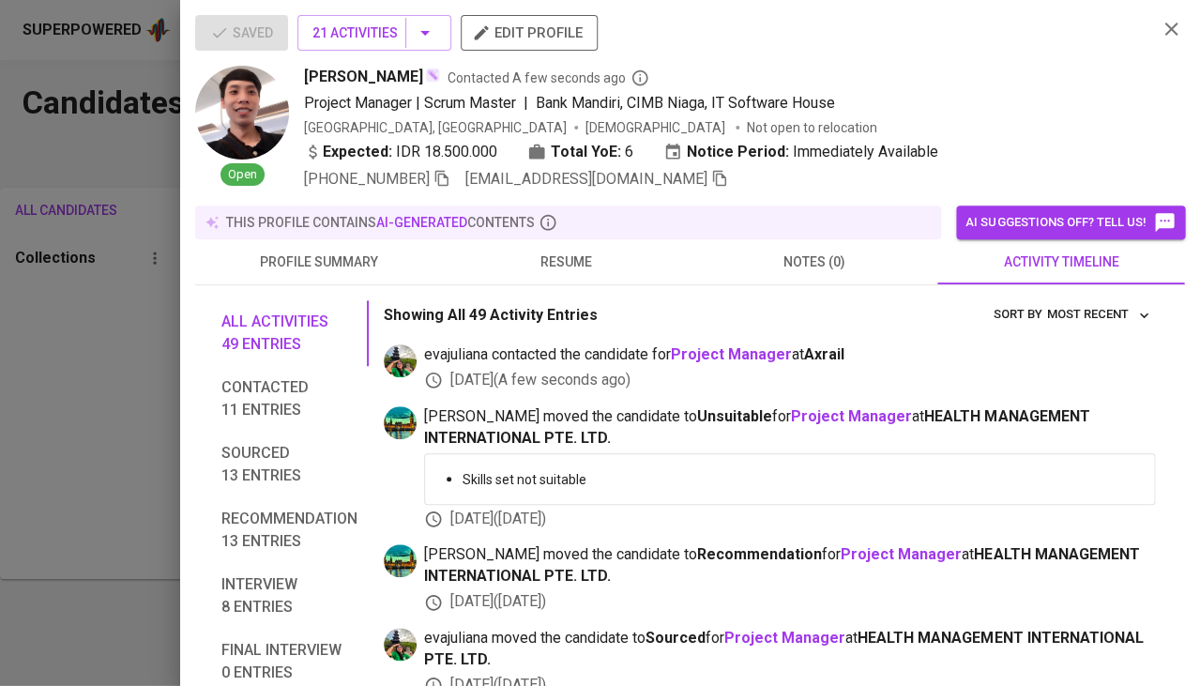
click at [99, 298] on div at bounding box center [600, 343] width 1200 height 686
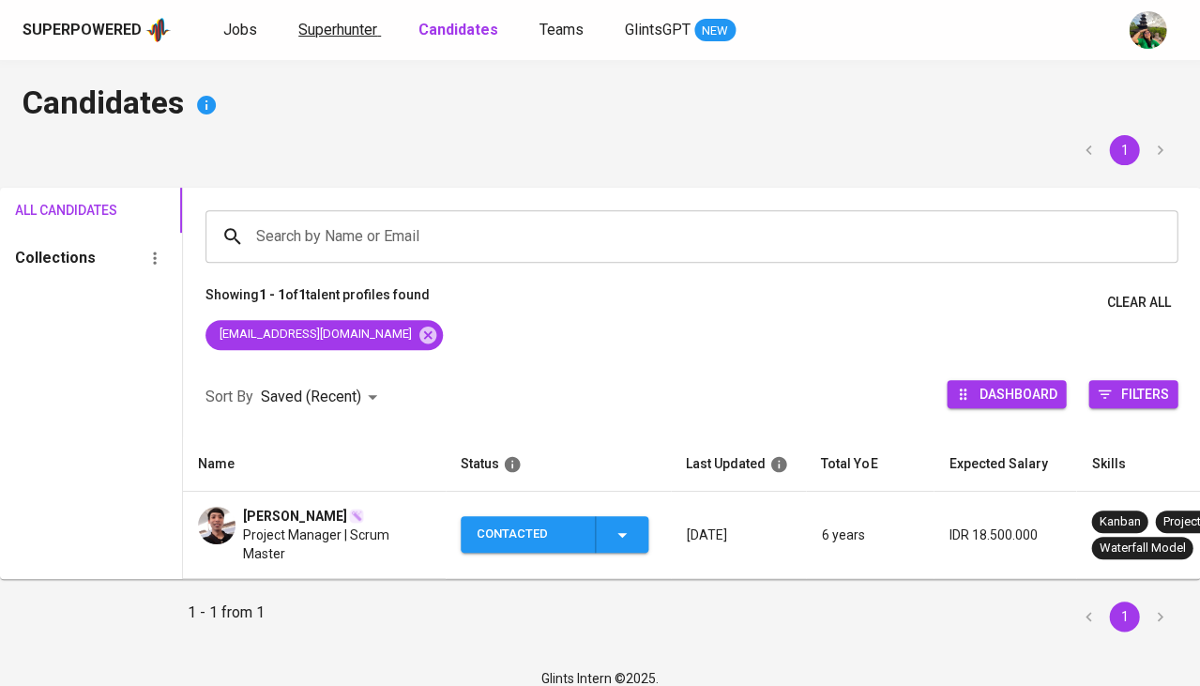
click at [375, 31] on span "Superhunter" at bounding box center [337, 30] width 79 height 18
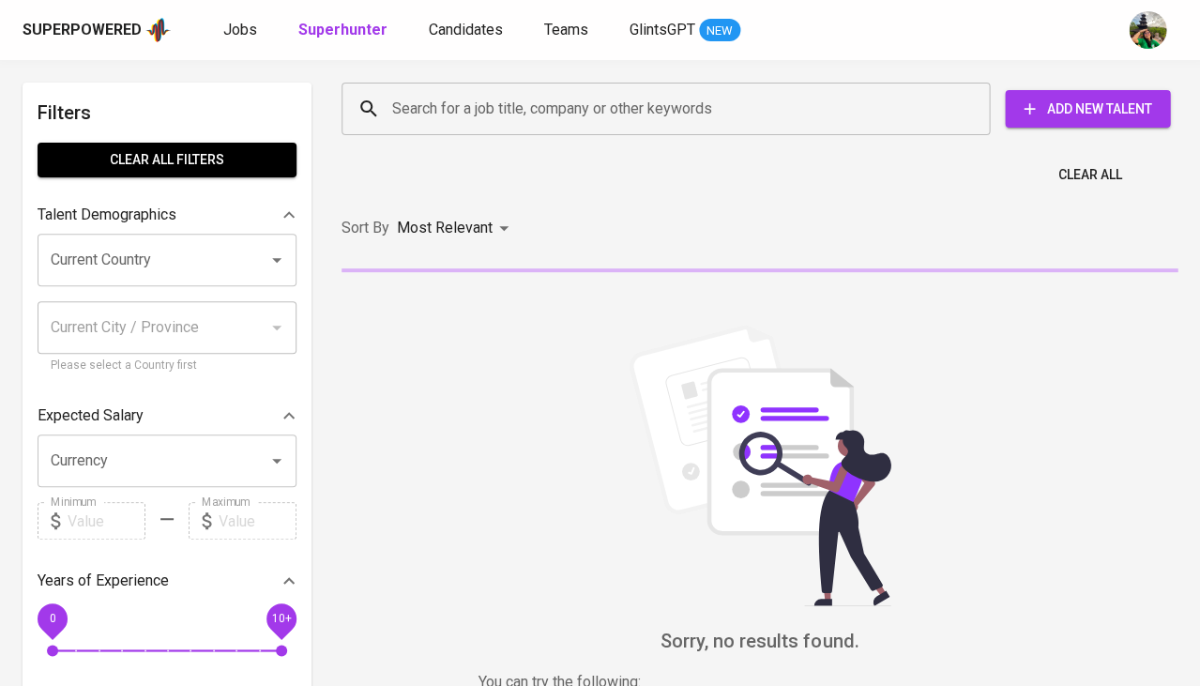
click at [259, 35] on div "Jobs Superhunter Candidates Teams GlintsGPT NEW" at bounding box center [481, 30] width 517 height 23
click at [244, 30] on span "Jobs" at bounding box center [240, 30] width 34 height 18
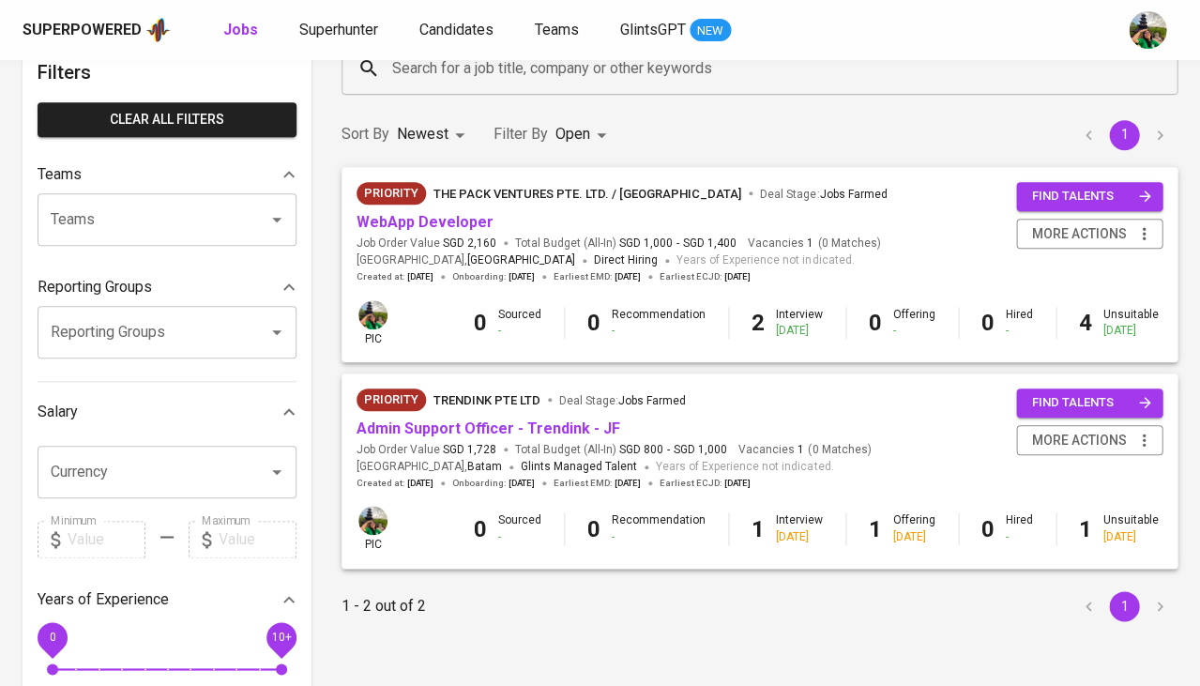
scroll to position [110, 0]
